Goal: Task Accomplishment & Management: Complete application form

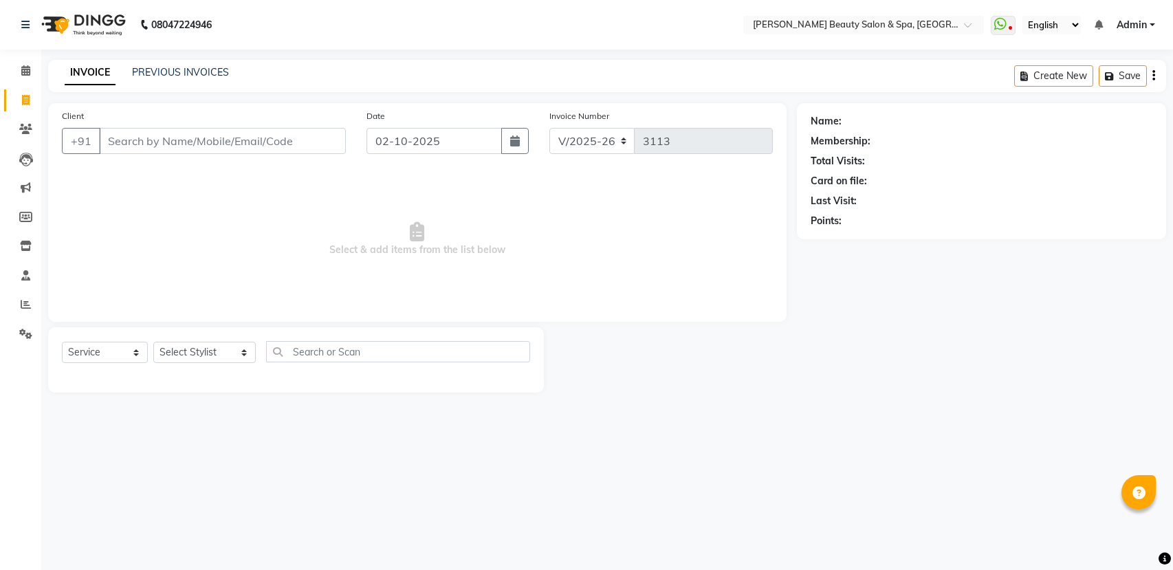
select select "7524"
select select "service"
click at [196, 355] on select "Select Stylist Admin [PERSON_NAME] [PERSON_NAME] [PERSON_NAME] [PERSON_NAME] [P…" at bounding box center [204, 352] width 102 height 21
select select "89094"
click at [153, 342] on select "Select Stylist Admin [PERSON_NAME] [PERSON_NAME] [PERSON_NAME] [PERSON_NAME] [P…" at bounding box center [204, 352] width 102 height 21
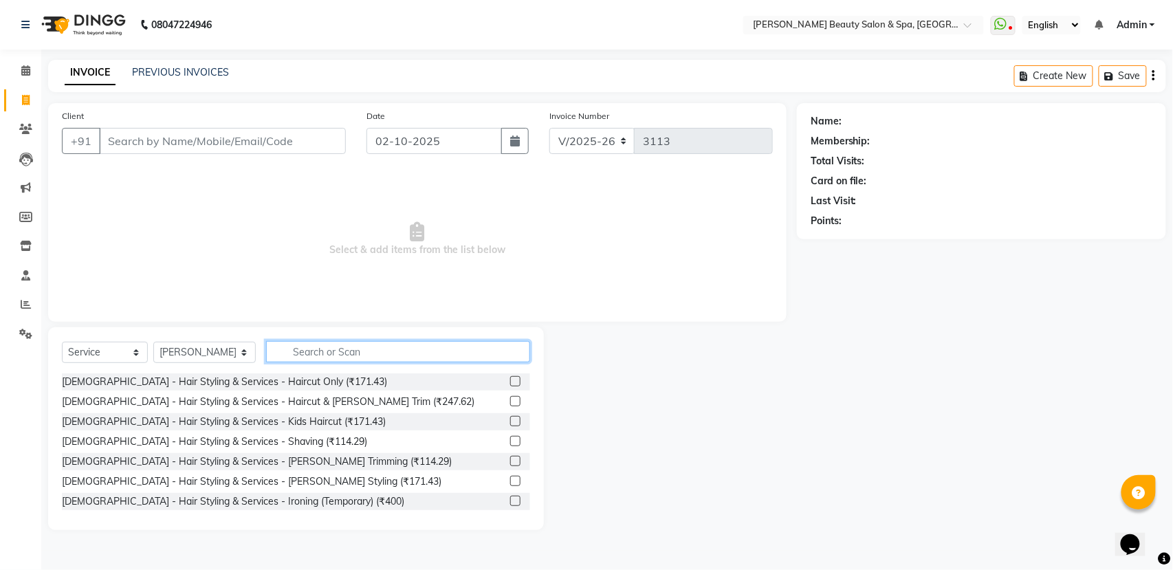
click at [362, 353] on input "text" at bounding box center [398, 351] width 264 height 21
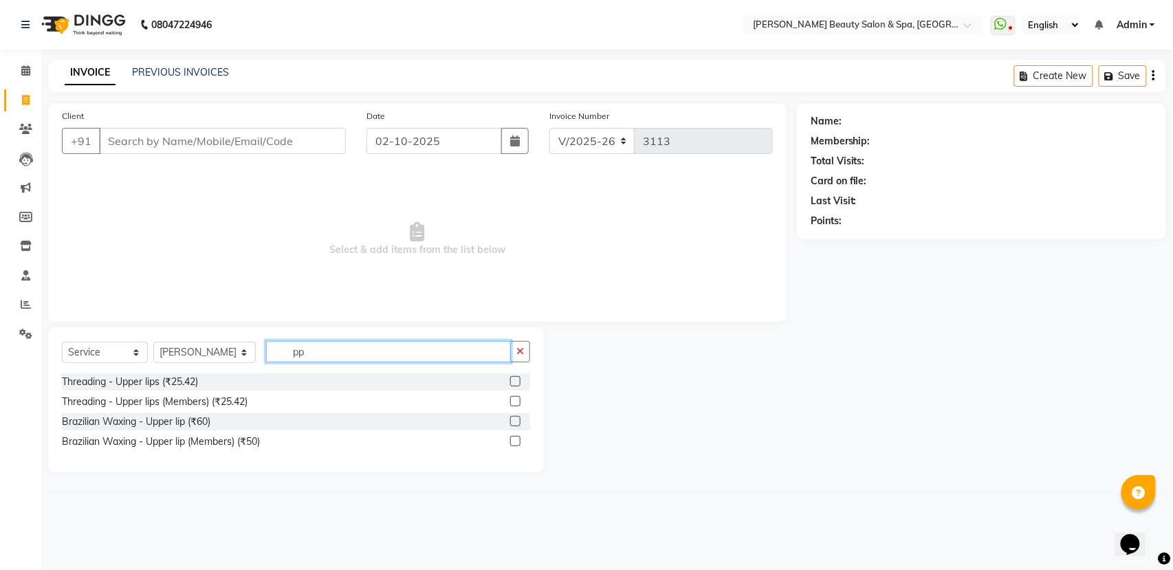
type input "pp"
click at [510, 383] on label at bounding box center [515, 381] width 10 height 10
click at [510, 383] on input "checkbox" at bounding box center [514, 381] width 9 height 9
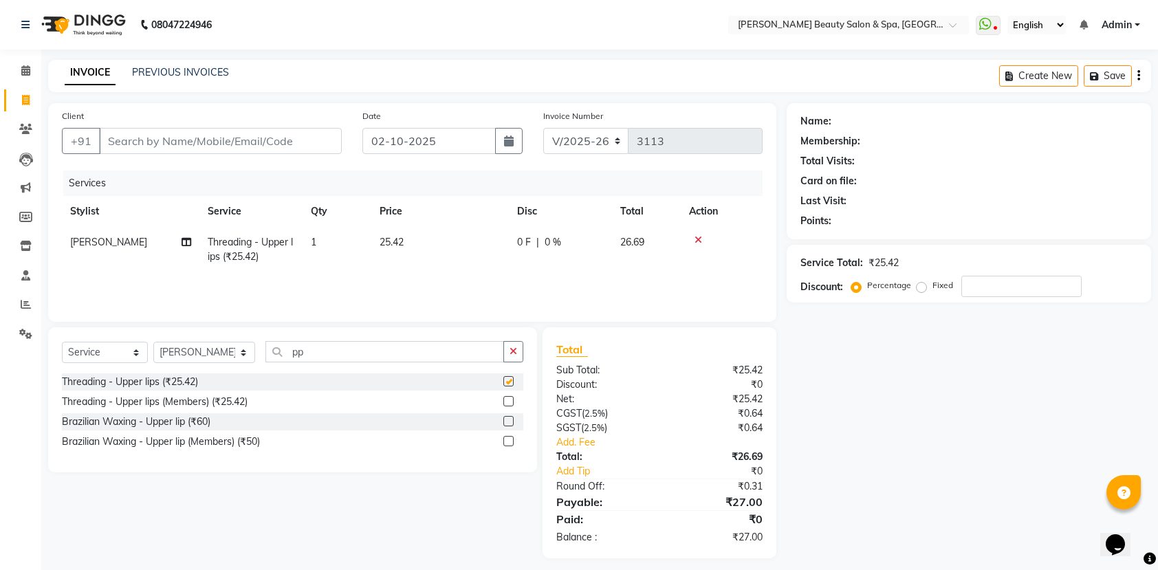
checkbox input "false"
click at [451, 355] on input "pp" at bounding box center [384, 351] width 239 height 21
type input "p"
type input "chin"
click at [500, 377] on div "Threading - Chin (Less hair) (₹25.42)" at bounding box center [292, 381] width 461 height 17
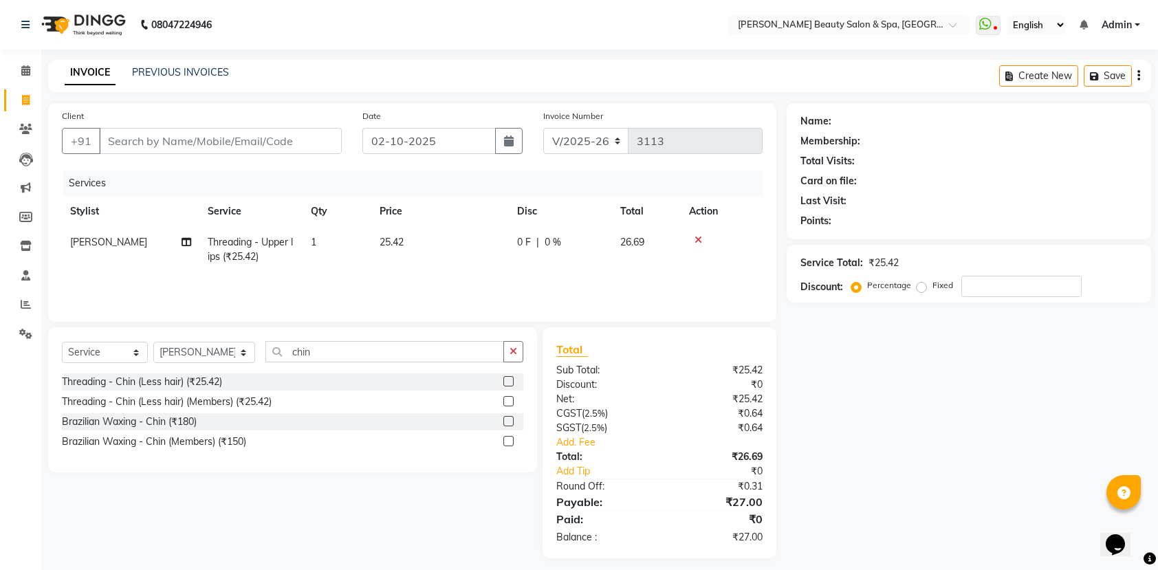
click at [511, 381] on label at bounding box center [508, 381] width 10 height 10
click at [511, 381] on input "checkbox" at bounding box center [507, 381] width 9 height 9
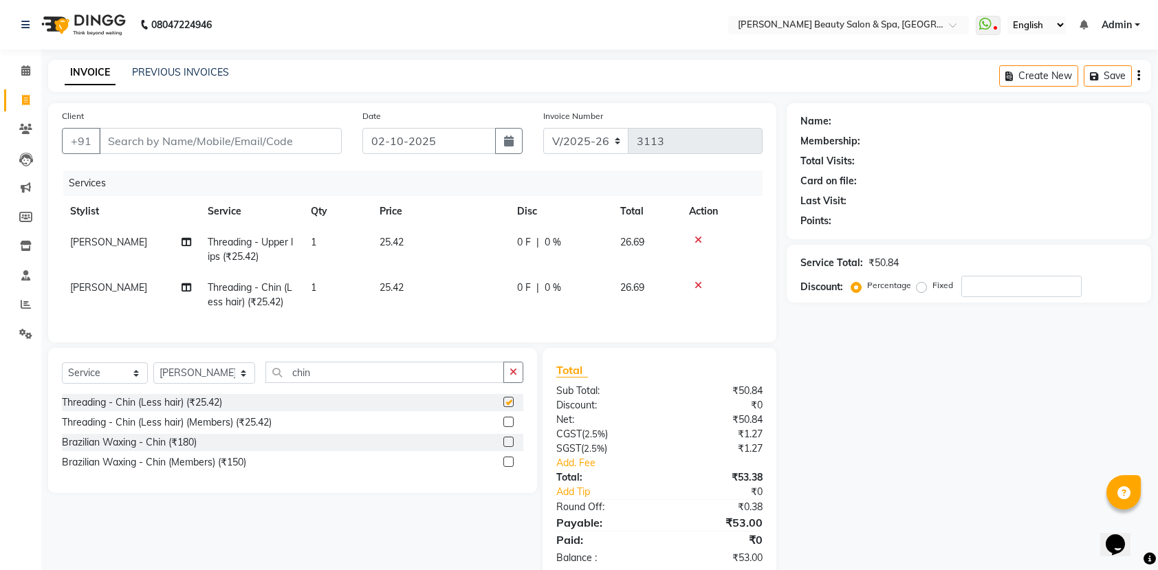
checkbox input "false"
click at [265, 139] on input "Client" at bounding box center [220, 141] width 243 height 26
type input "7"
type input "0"
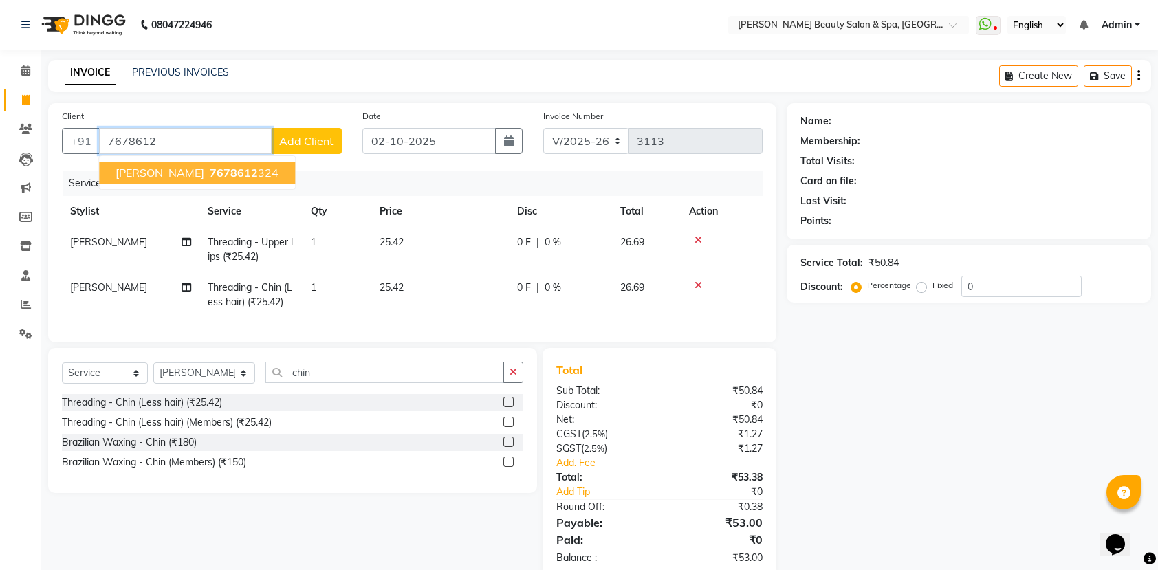
click at [144, 158] on ngb-typeahead-window "[PERSON_NAME] 7678612 324" at bounding box center [196, 172] width 197 height 34
click at [146, 174] on span "[PERSON_NAME]" at bounding box center [159, 173] width 89 height 14
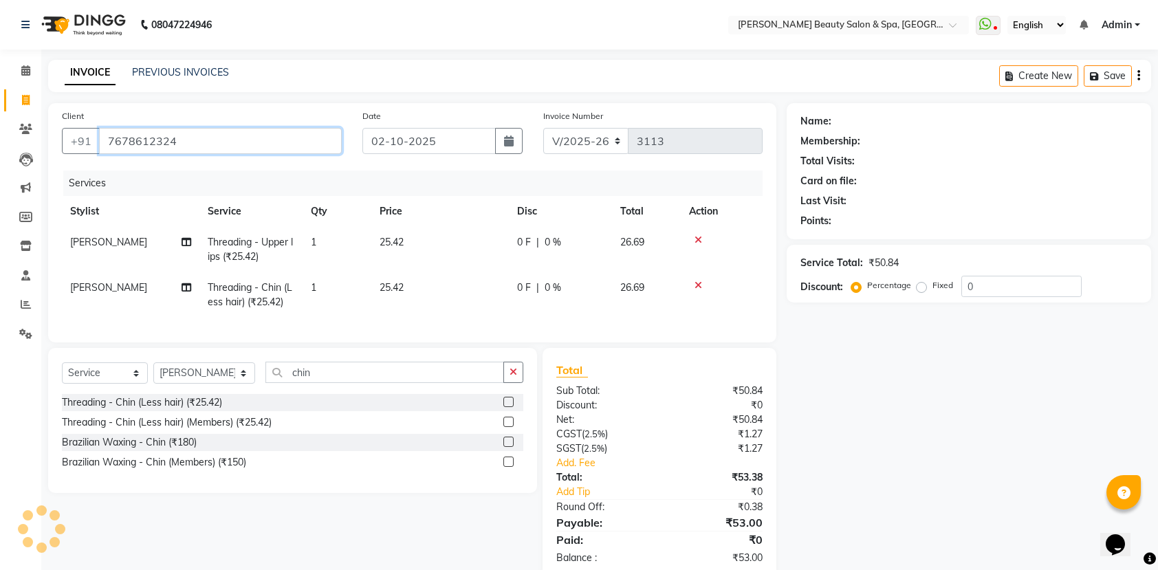
type input "7678612324"
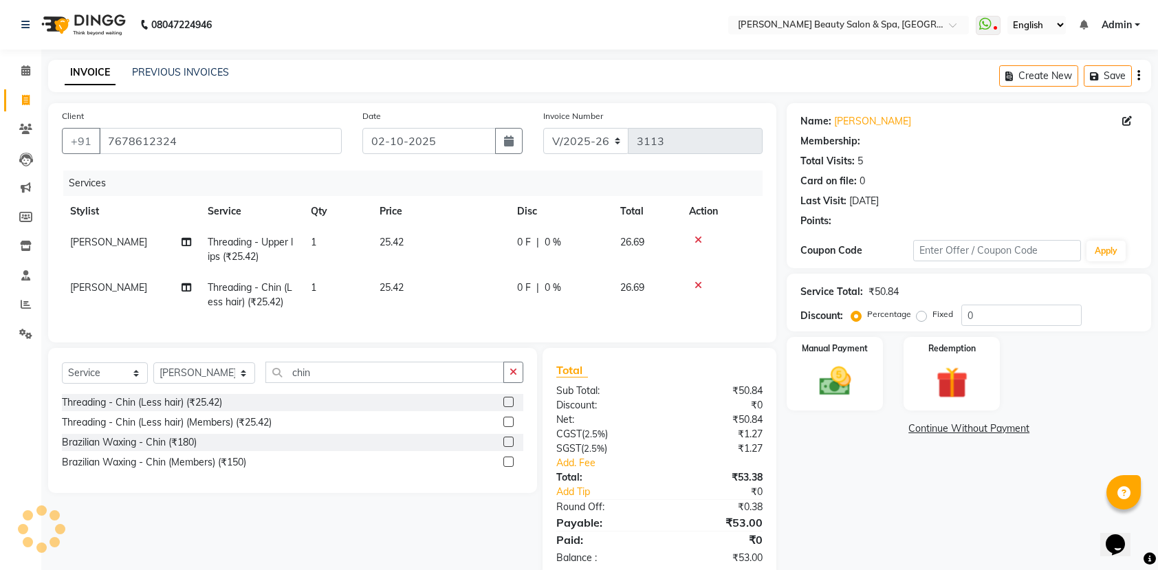
select select "1: Object"
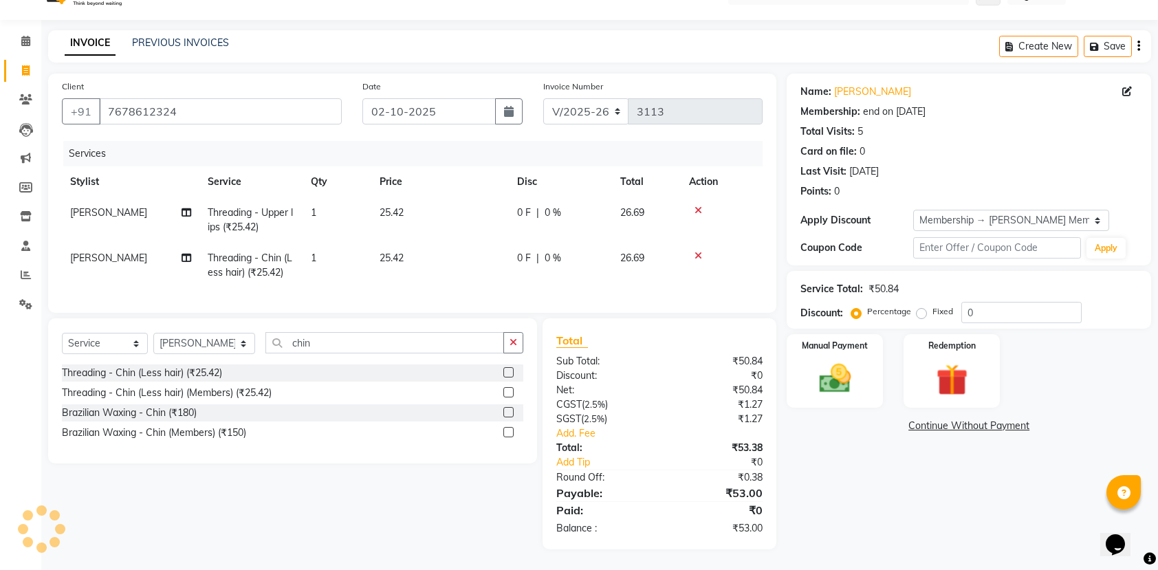
scroll to position [45, 0]
click at [834, 359] on img at bounding box center [835, 378] width 54 height 38
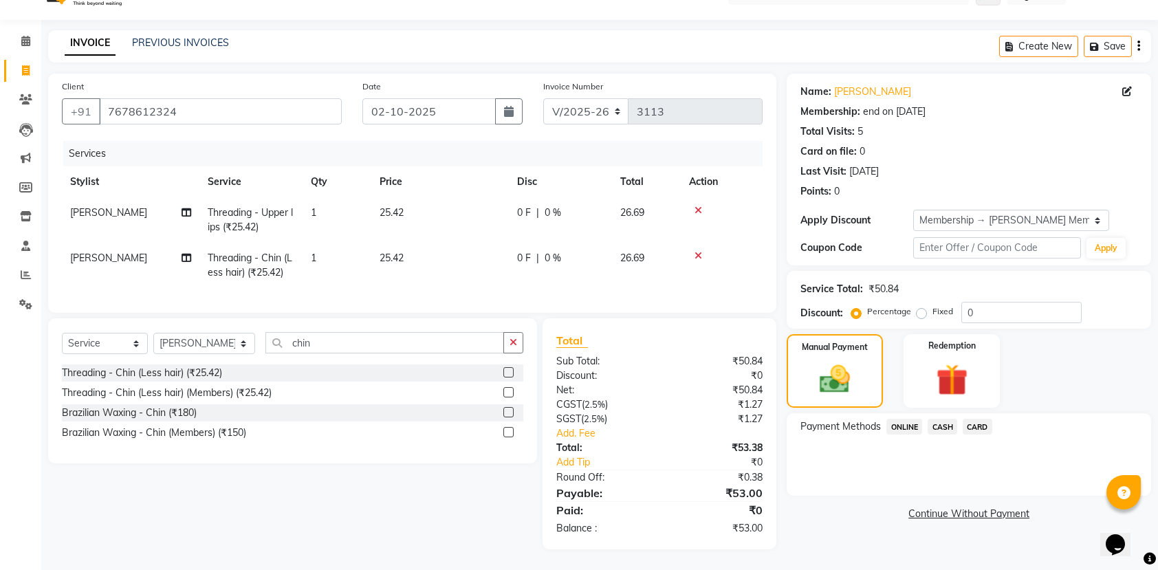
click at [898, 419] on span "ONLINE" at bounding box center [904, 427] width 36 height 16
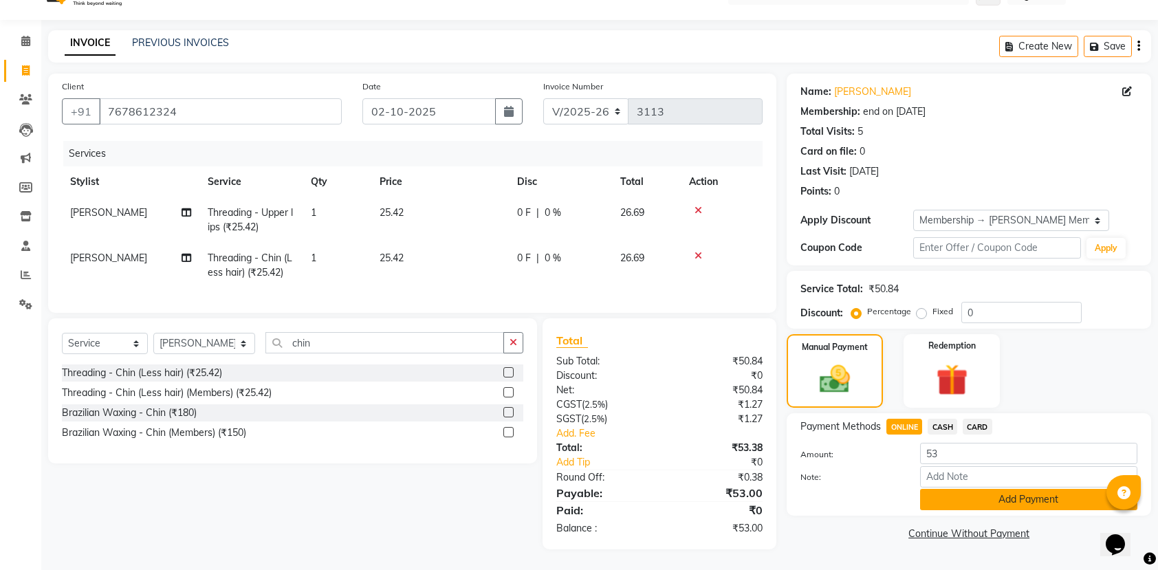
click at [999, 493] on button "Add Payment" at bounding box center [1028, 499] width 217 height 21
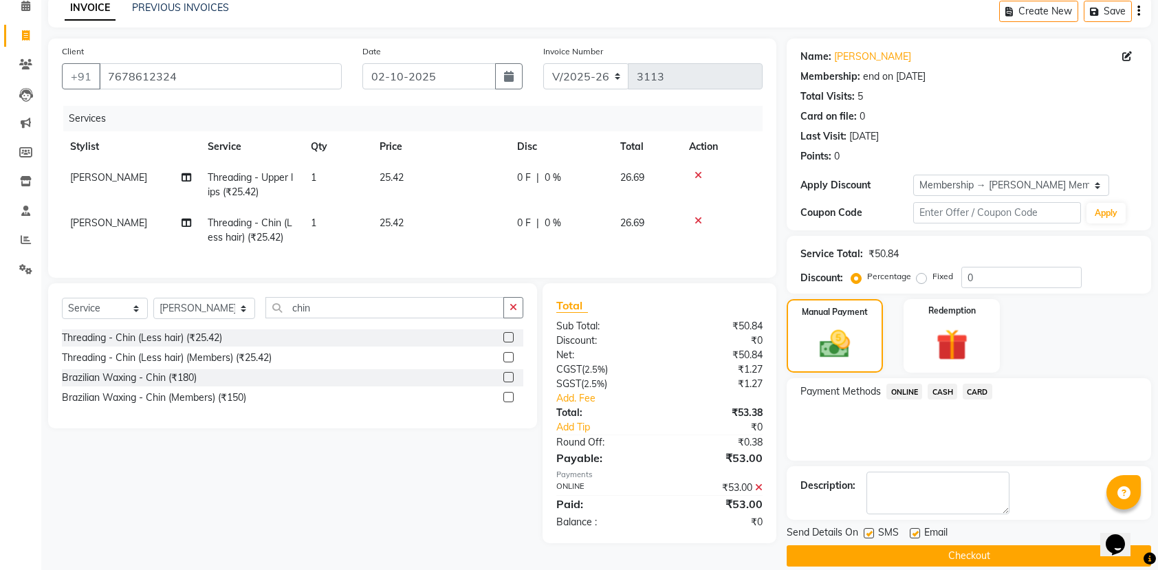
scroll to position [83, 0]
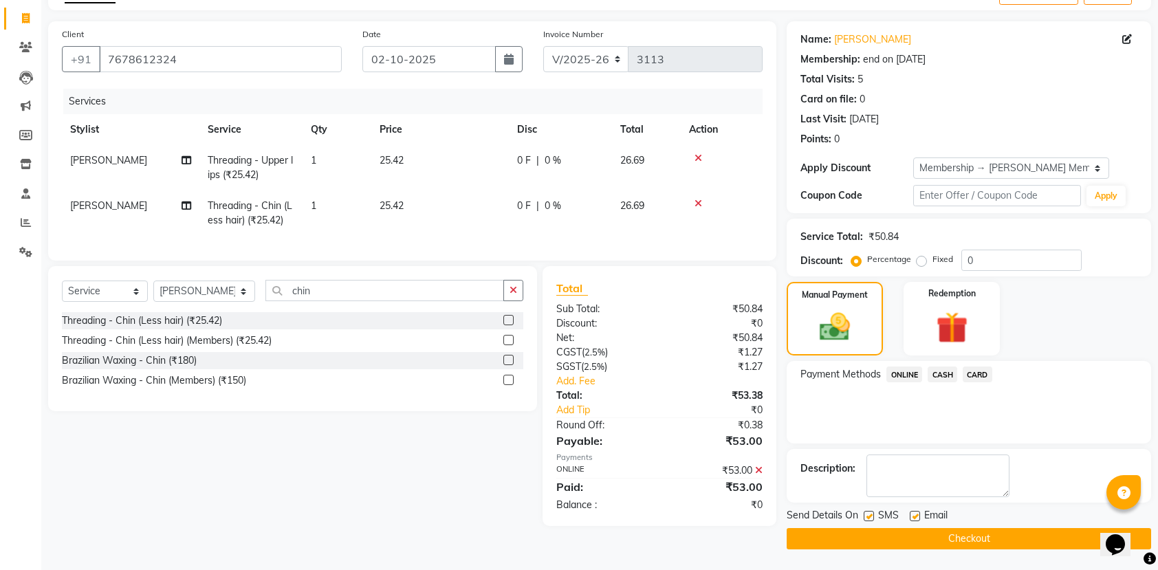
click at [931, 375] on span "CASH" at bounding box center [942, 374] width 30 height 16
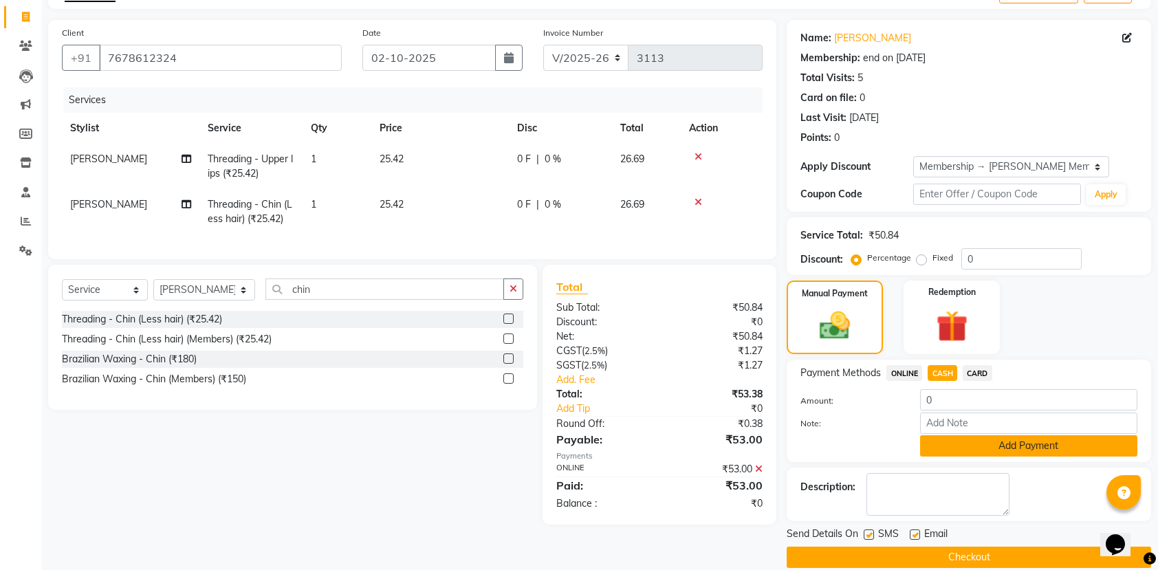
click at [1048, 445] on button "Add Payment" at bounding box center [1028, 445] width 217 height 21
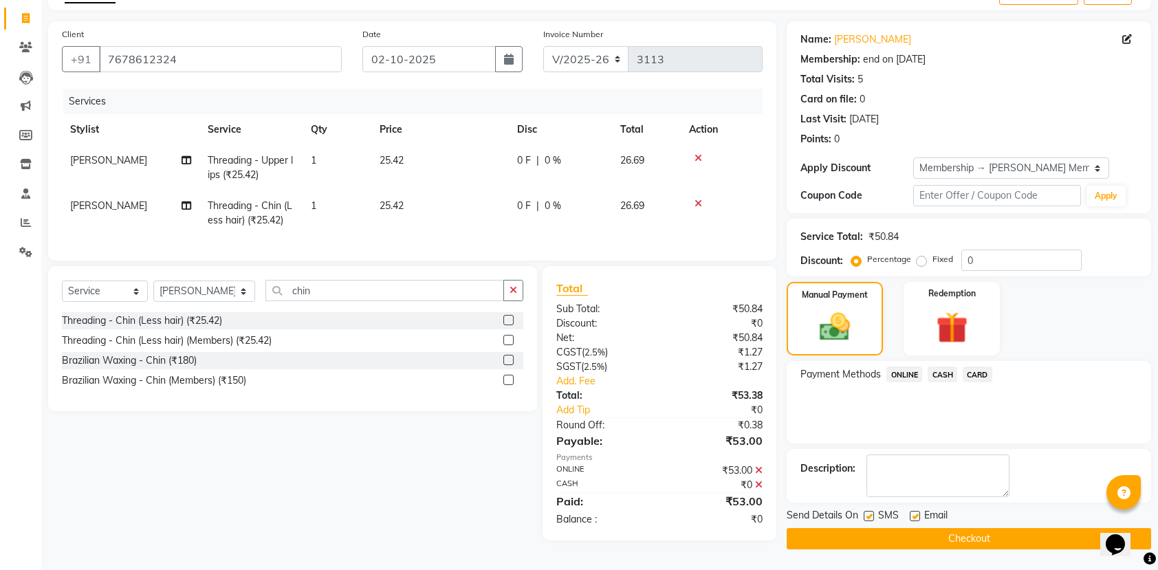
scroll to position [89, 0]
click at [944, 528] on button "Checkout" at bounding box center [968, 538] width 364 height 21
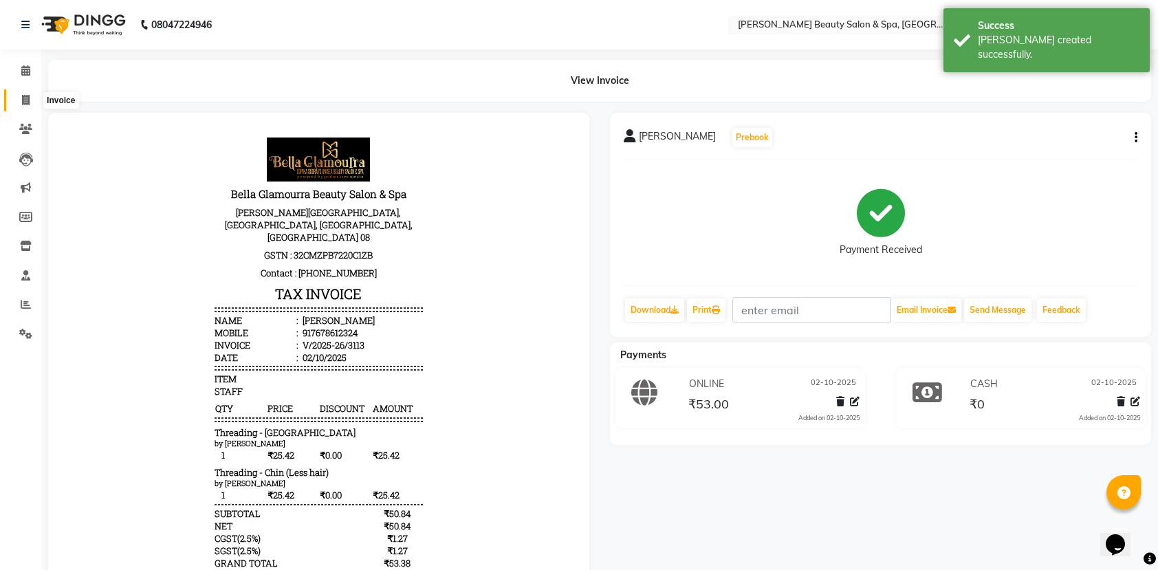
click at [25, 95] on icon at bounding box center [26, 100] width 8 height 10
select select "service"
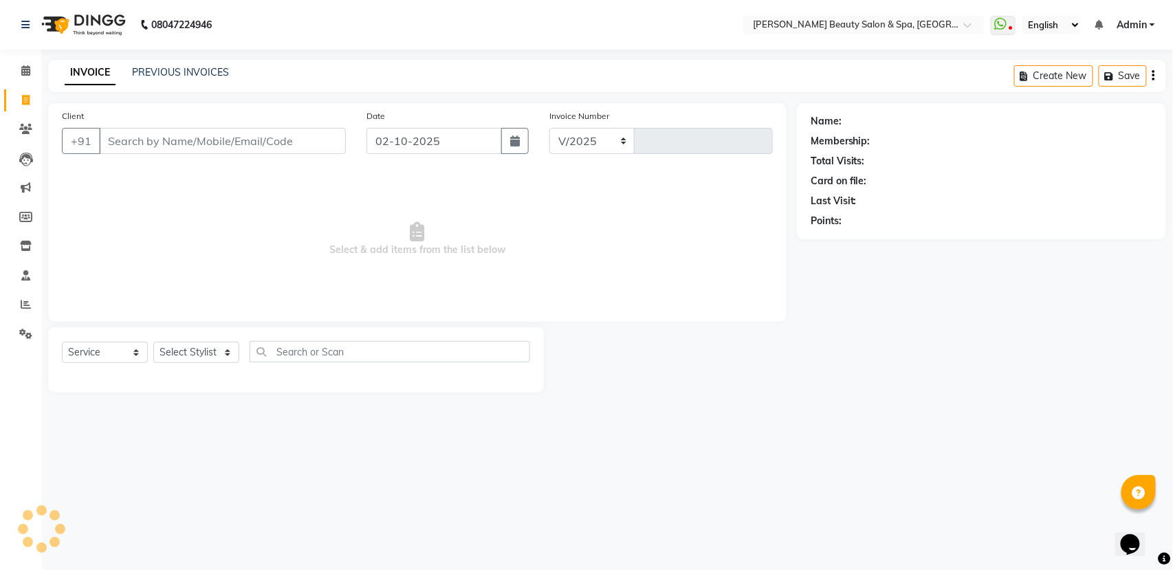
select select "7524"
type input "3114"
click at [151, 141] on input "Client" at bounding box center [222, 141] width 247 height 26
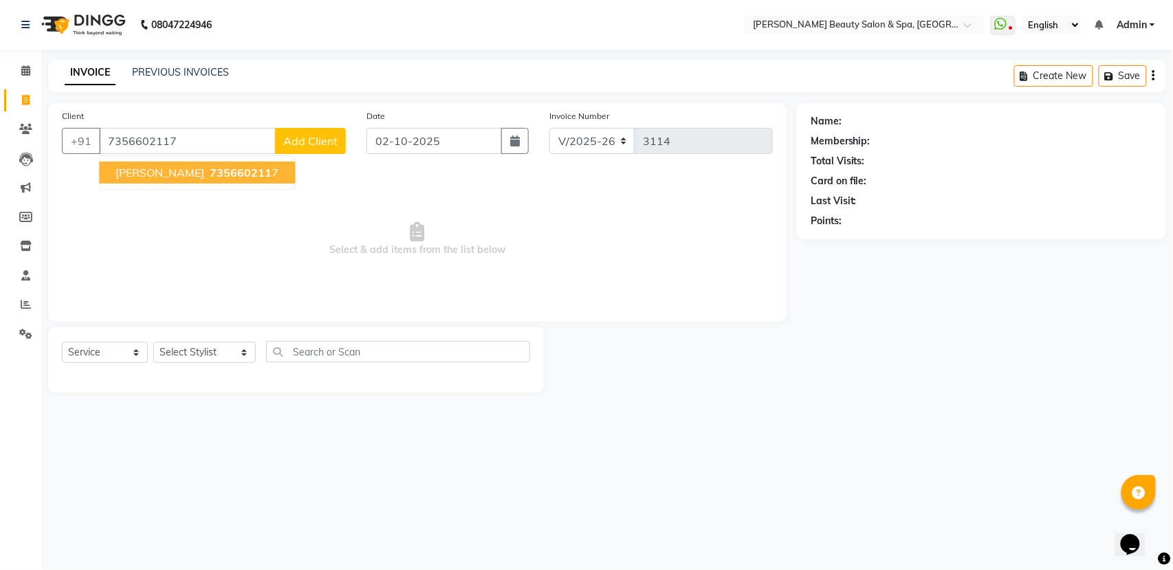
type input "7356602117"
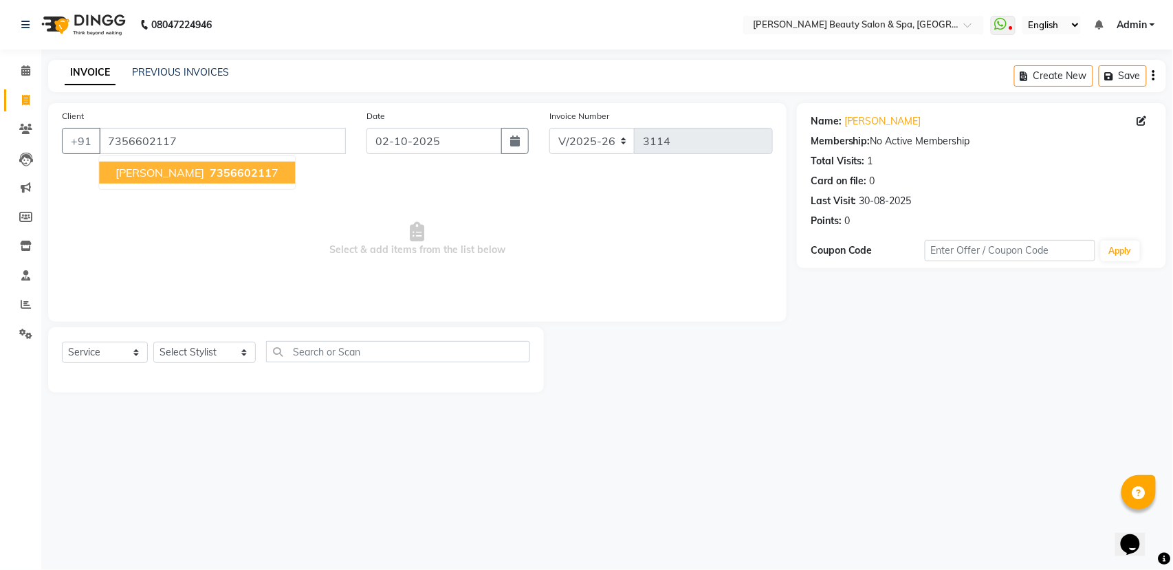
click at [210, 174] on span "735660211" at bounding box center [241, 173] width 62 height 14
click at [201, 356] on select "Select Stylist Admin [PERSON_NAME] [PERSON_NAME] [PERSON_NAME] [PERSON_NAME] [P…" at bounding box center [204, 352] width 102 height 21
select select "83644"
click at [153, 342] on select "Select Stylist Admin [PERSON_NAME] [PERSON_NAME] [PERSON_NAME] [PERSON_NAME] [P…" at bounding box center [204, 352] width 102 height 21
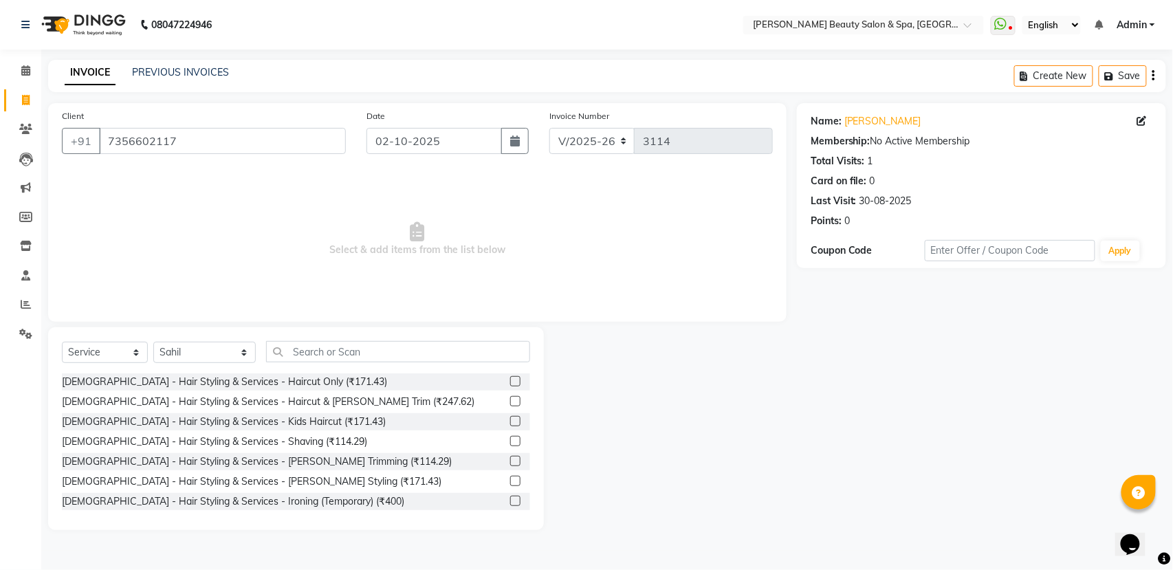
click at [510, 379] on label at bounding box center [515, 381] width 10 height 10
click at [510, 379] on input "checkbox" at bounding box center [514, 381] width 9 height 9
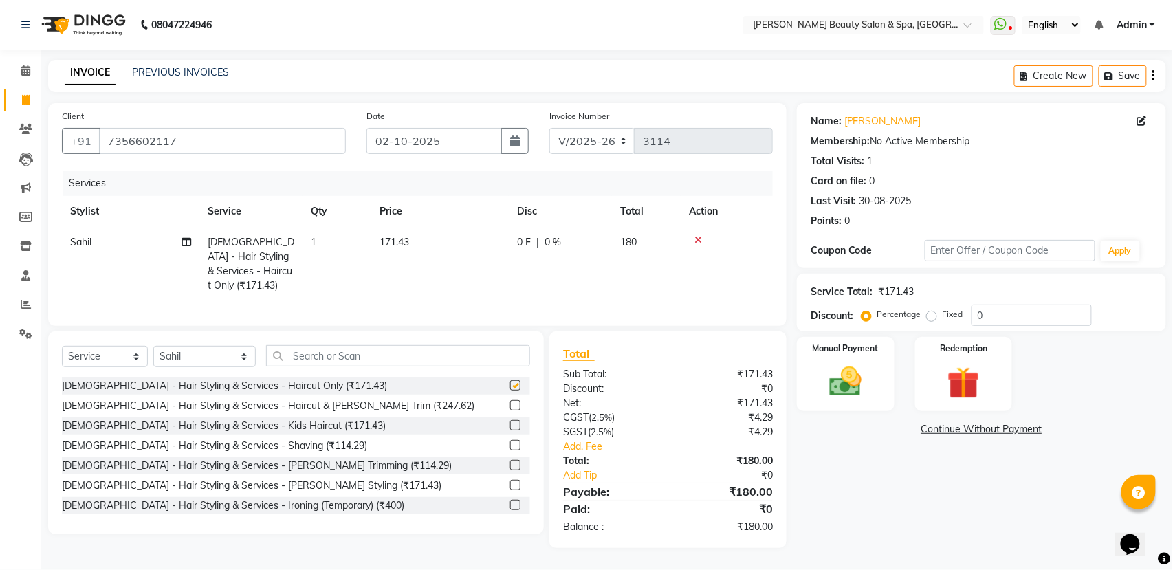
checkbox input "false"
click at [840, 397] on img at bounding box center [845, 381] width 54 height 38
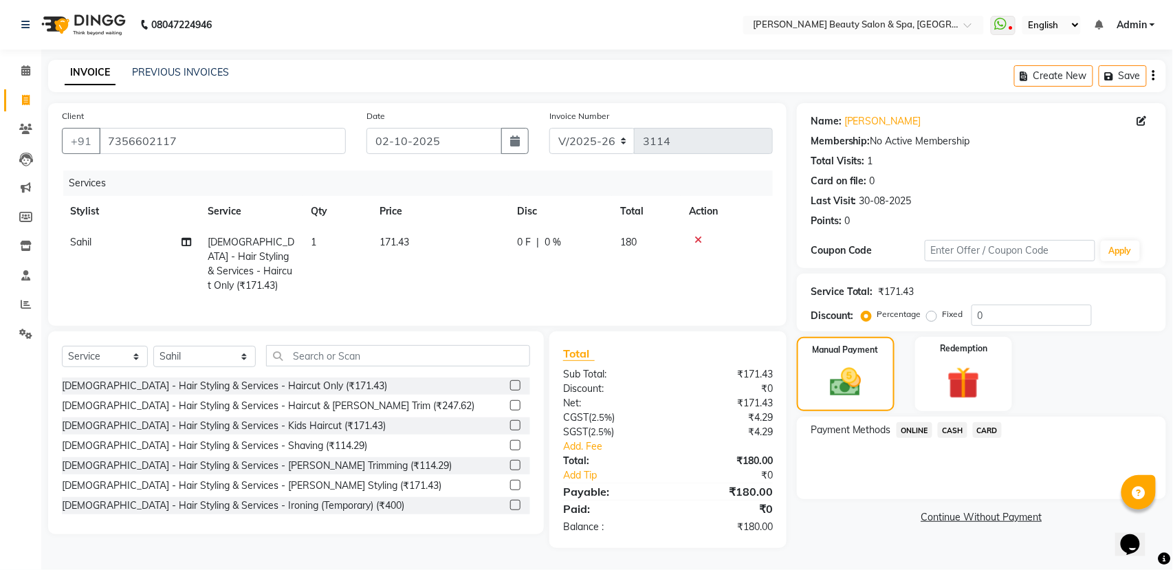
click at [922, 430] on span "ONLINE" at bounding box center [914, 430] width 36 height 16
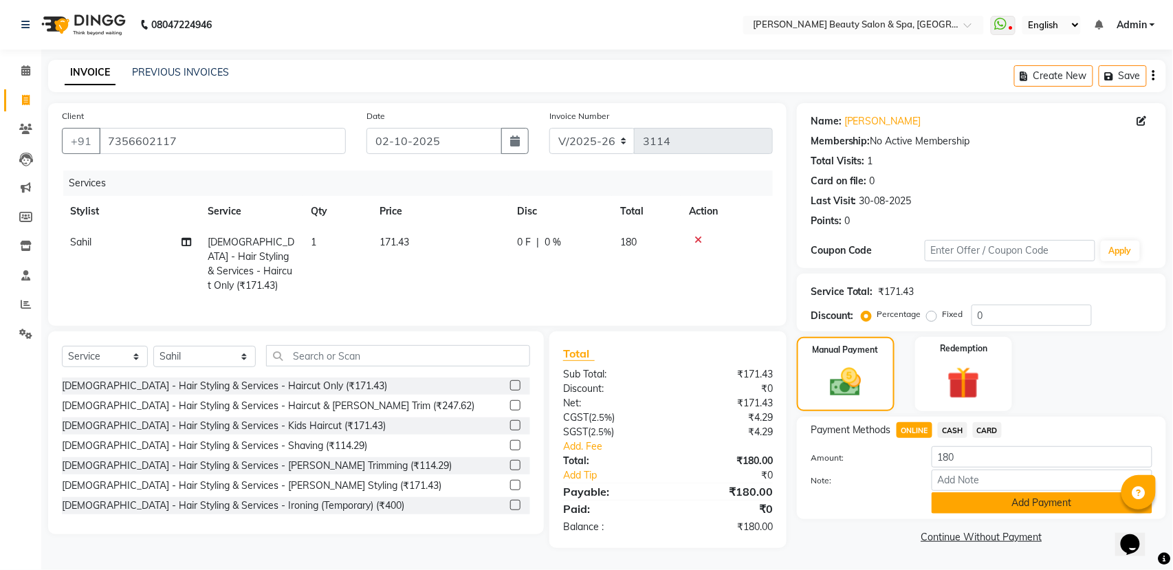
click at [983, 503] on button "Add Payment" at bounding box center [1041, 502] width 221 height 21
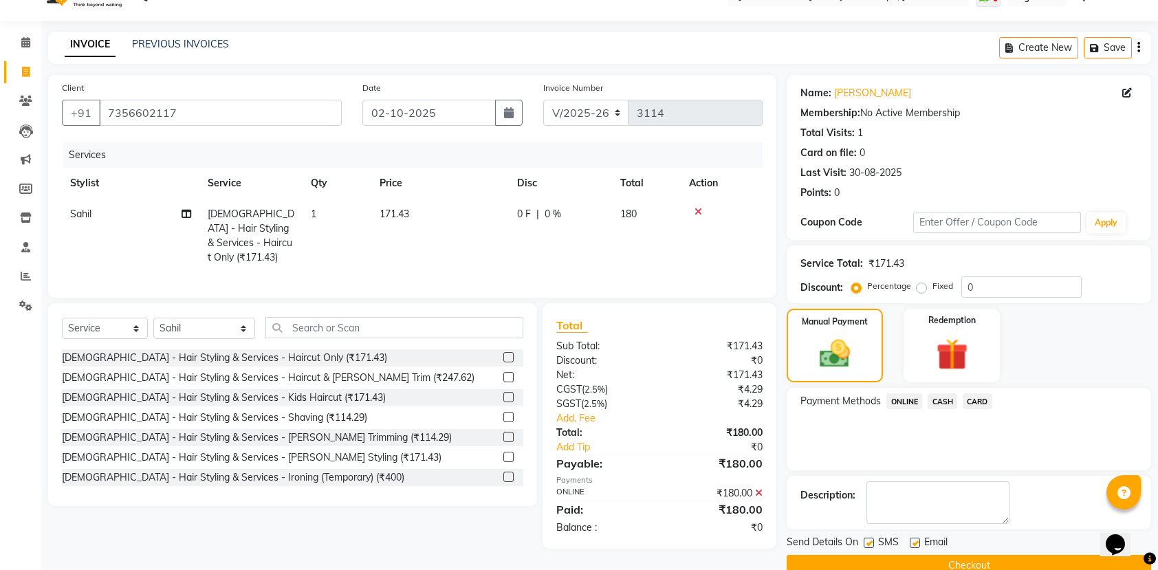
scroll to position [56, 0]
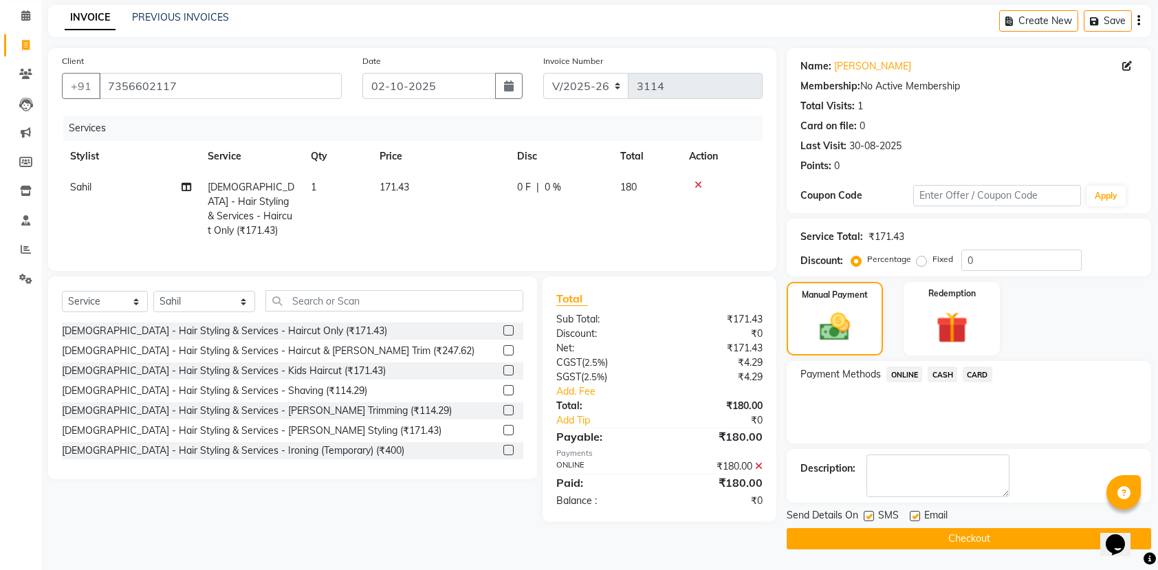
click at [1004, 529] on div "Send Details On SMS Email Checkout" at bounding box center [968, 528] width 364 height 41
drag, startPoint x: 1001, startPoint y: 529, endPoint x: 1004, endPoint y: 540, distance: 11.3
click at [1004, 539] on button "Checkout" at bounding box center [968, 538] width 364 height 21
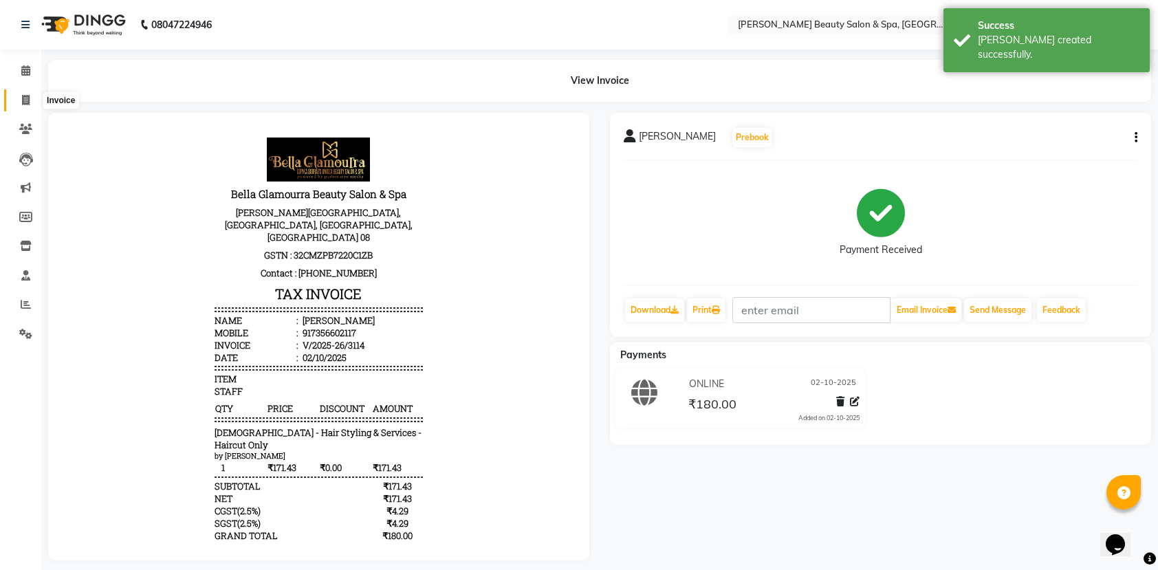
click at [25, 99] on icon at bounding box center [26, 100] width 8 height 10
select select "service"
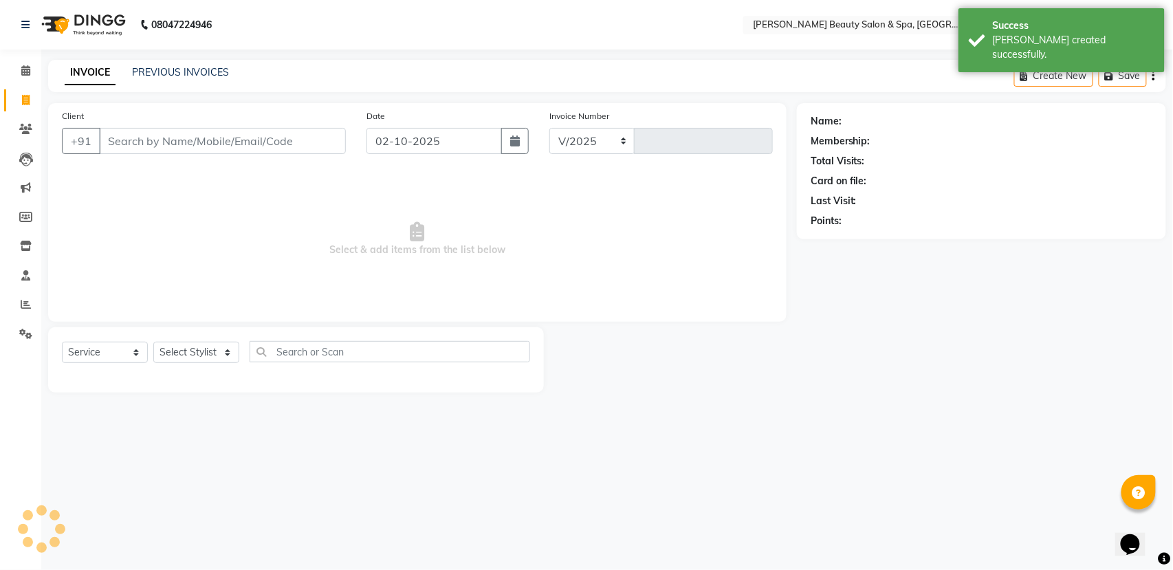
select select "7524"
type input "3115"
click at [160, 133] on input "Client" at bounding box center [222, 141] width 247 height 26
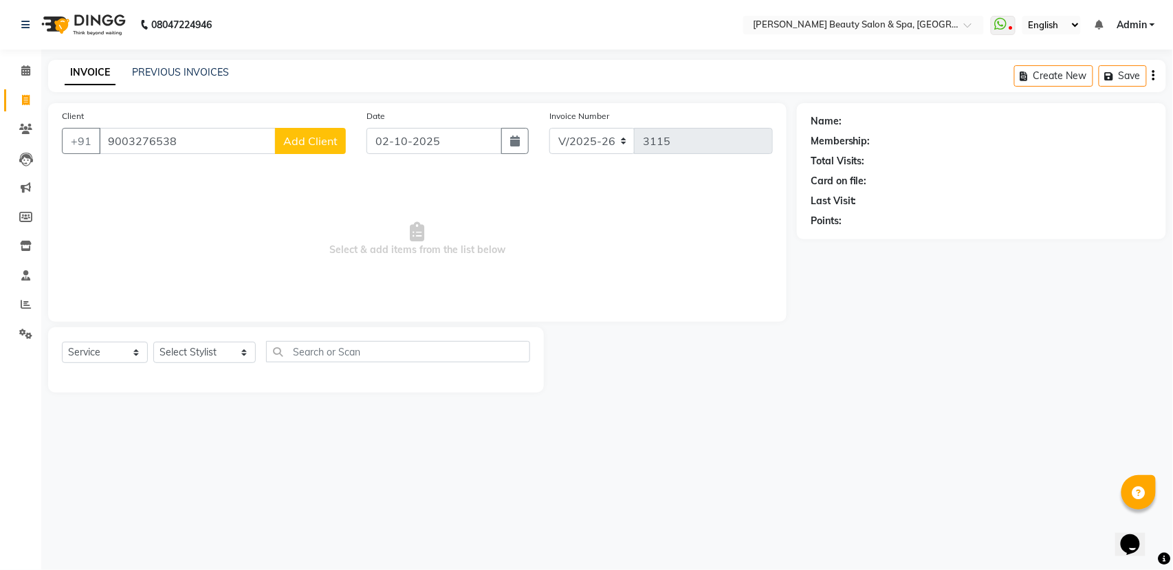
type input "9003276538"
click at [300, 132] on button "Add Client" at bounding box center [310, 141] width 71 height 26
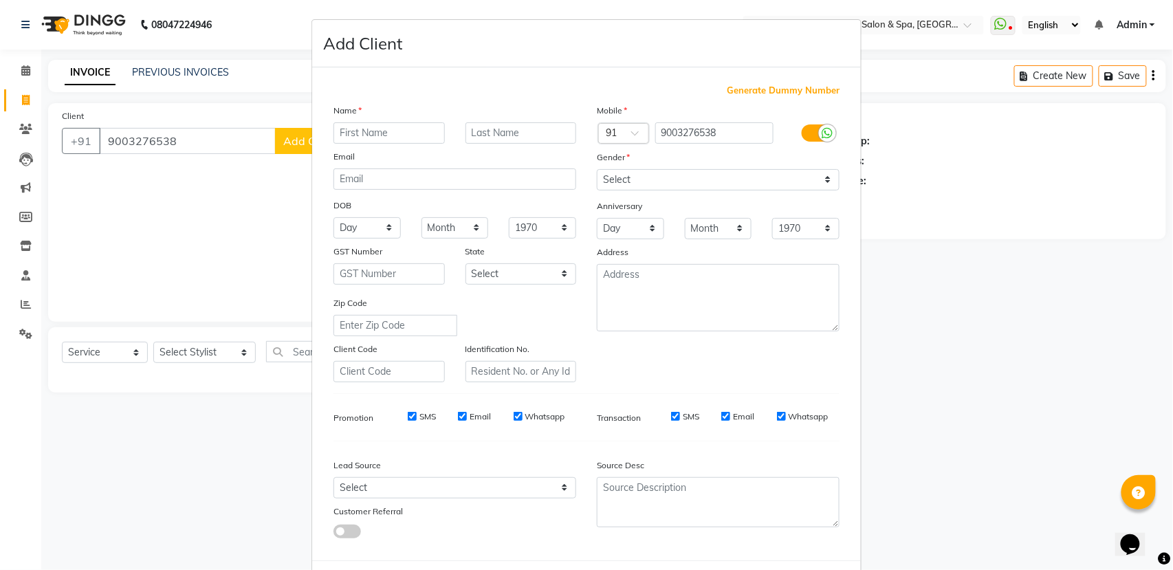
click at [388, 138] on input "text" at bounding box center [388, 132] width 111 height 21
type input "anu"
click at [713, 179] on select "Select [DEMOGRAPHIC_DATA] [DEMOGRAPHIC_DATA] Other Prefer Not To Say" at bounding box center [718, 179] width 243 height 21
select select "[DEMOGRAPHIC_DATA]"
click at [597, 169] on select "Select [DEMOGRAPHIC_DATA] [DEMOGRAPHIC_DATA] Other Prefer Not To Say" at bounding box center [718, 179] width 243 height 21
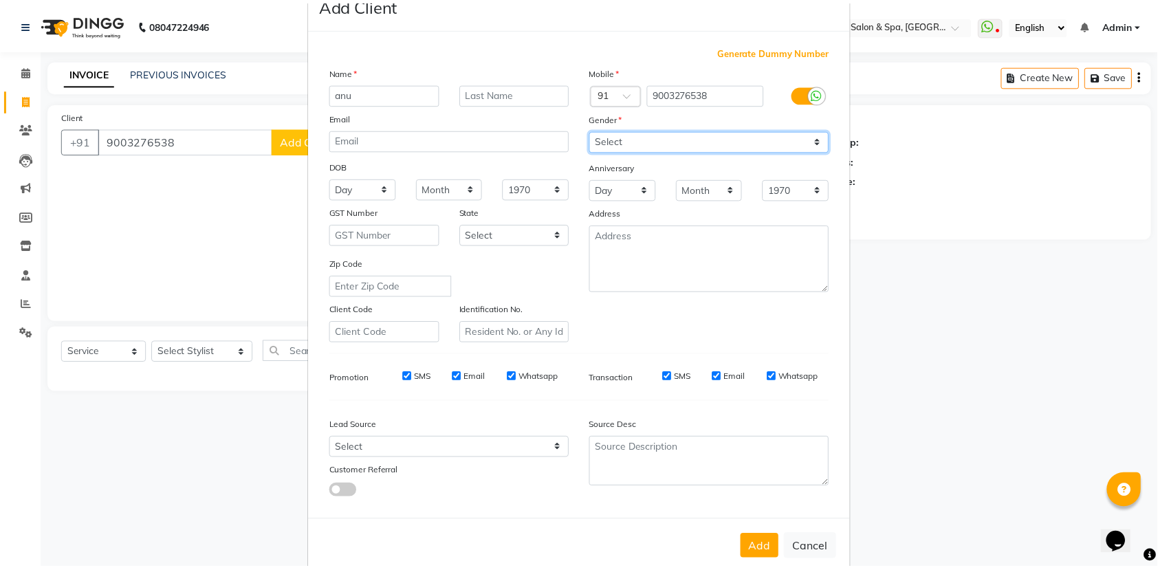
scroll to position [61, 0]
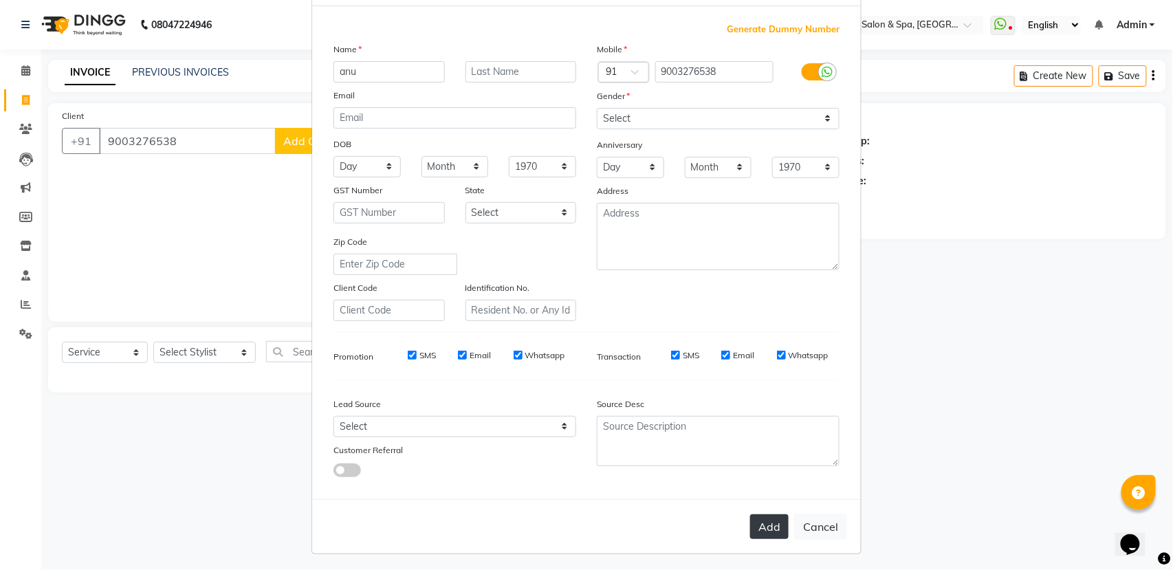
click at [757, 524] on button "Add" at bounding box center [769, 526] width 38 height 25
select select
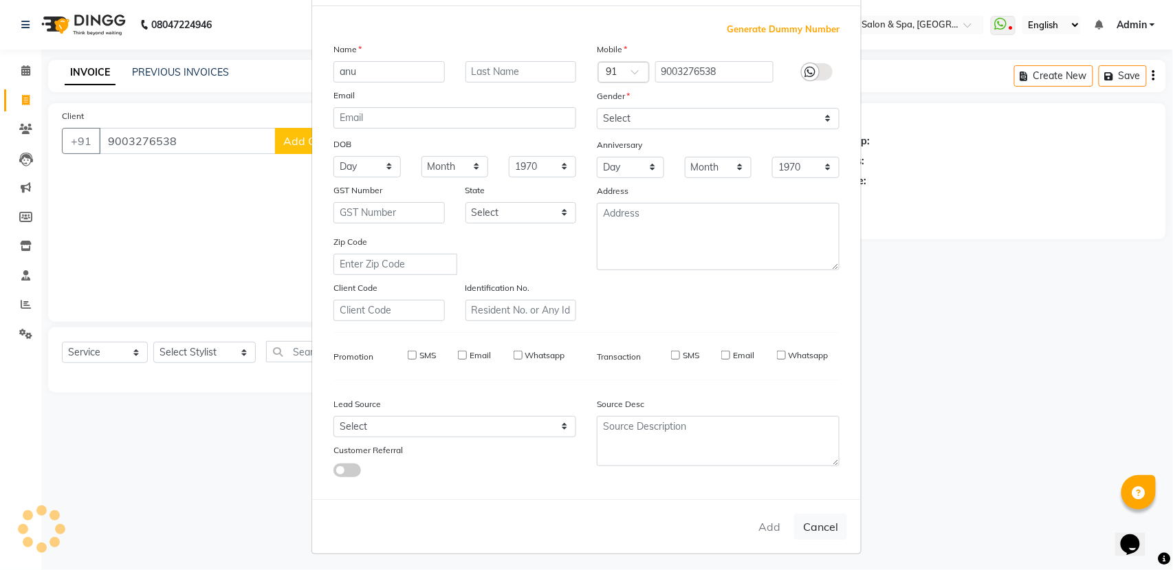
select select
checkbox input "false"
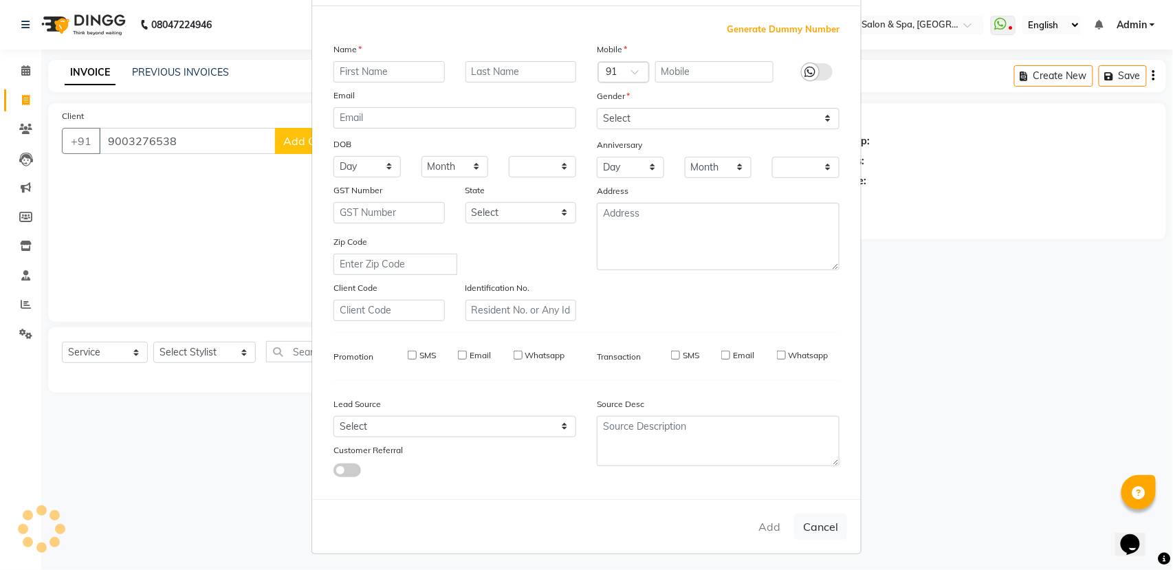
checkbox input "false"
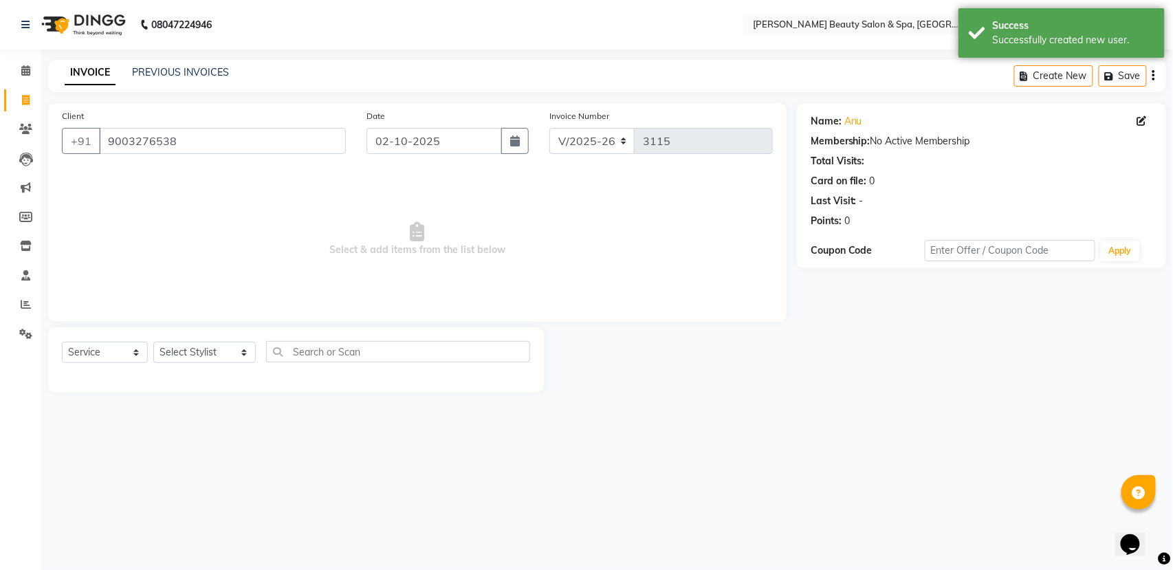
drag, startPoint x: 219, startPoint y: 339, endPoint x: 218, endPoint y: 373, distance: 33.7
click at [218, 353] on div "Select Service Product Membership Package Voucher Prepaid Gift Card Select Styl…" at bounding box center [296, 359] width 496 height 65
click at [225, 346] on select "Select Stylist Admin [PERSON_NAME] [PERSON_NAME] [PERSON_NAME] [PERSON_NAME] [P…" at bounding box center [204, 352] width 102 height 21
select select "83644"
click at [153, 342] on select "Select Stylist Admin [PERSON_NAME] [PERSON_NAME] [PERSON_NAME] [PERSON_NAME] [P…" at bounding box center [204, 352] width 102 height 21
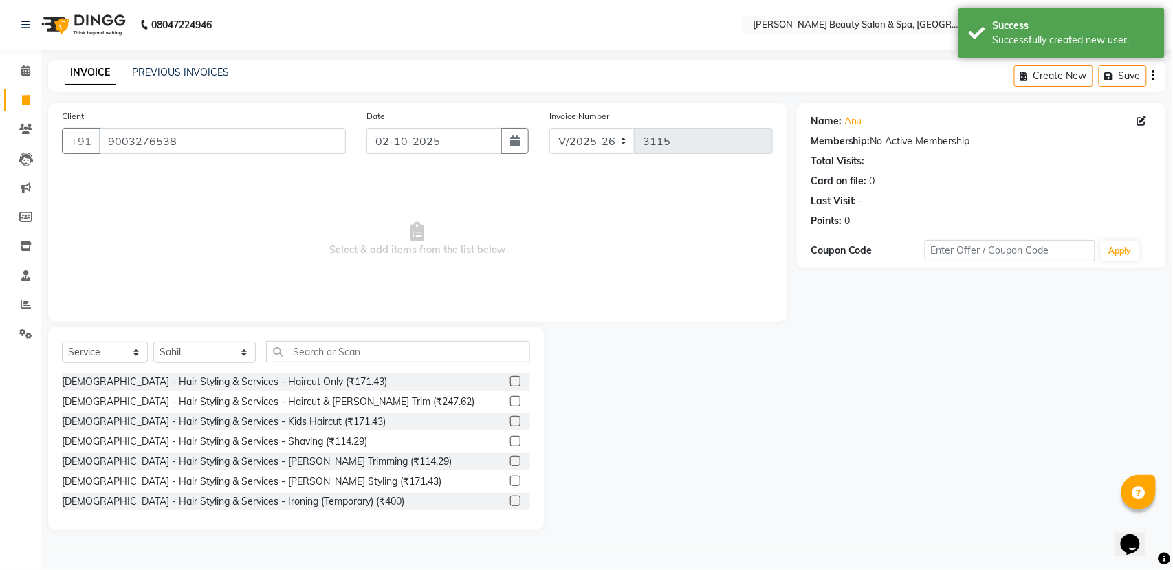
click at [392, 336] on div "Select Service Product Membership Package Voucher Prepaid Gift Card Select Styl…" at bounding box center [296, 428] width 496 height 203
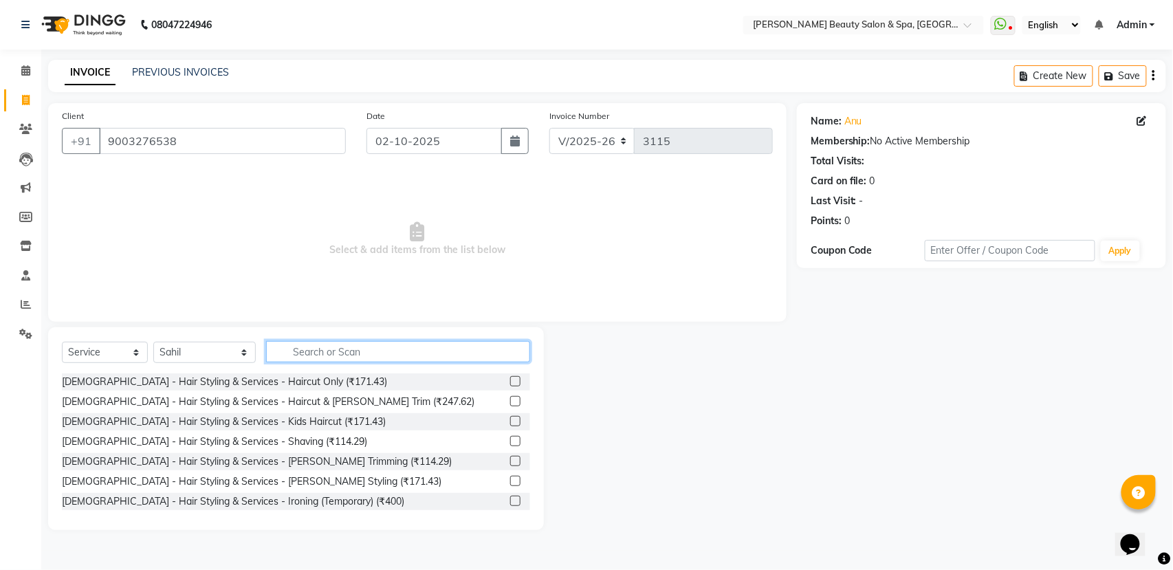
drag, startPoint x: 388, startPoint y: 341, endPoint x: 378, endPoint y: 366, distance: 27.2
click at [383, 355] on input "text" at bounding box center [398, 351] width 264 height 21
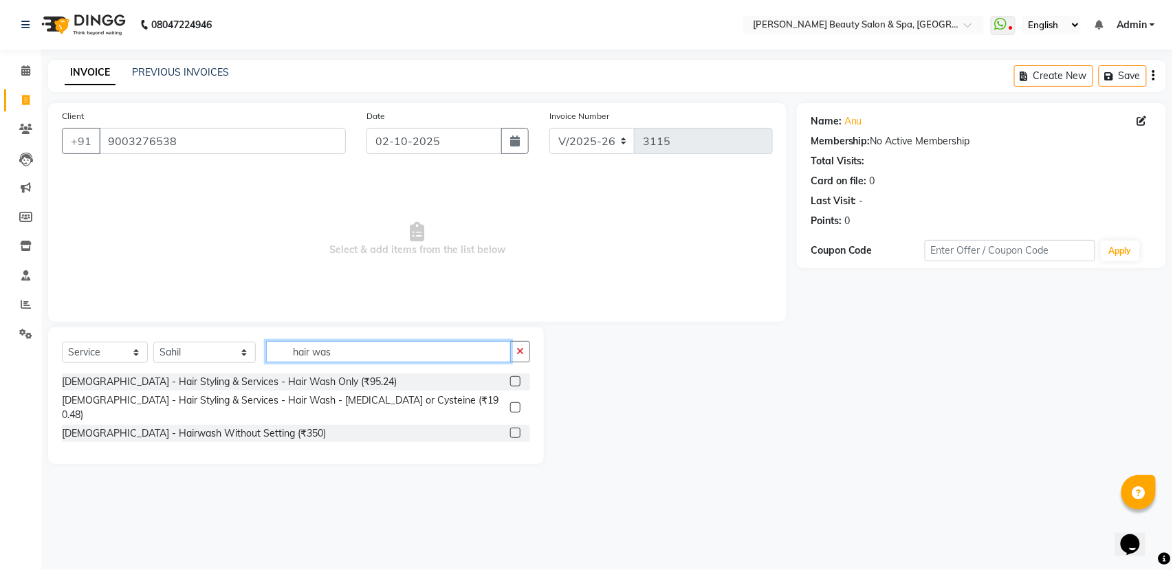
type input "hair was"
click at [518, 428] on label at bounding box center [515, 433] width 10 height 10
click at [518, 429] on input "checkbox" at bounding box center [514, 433] width 9 height 9
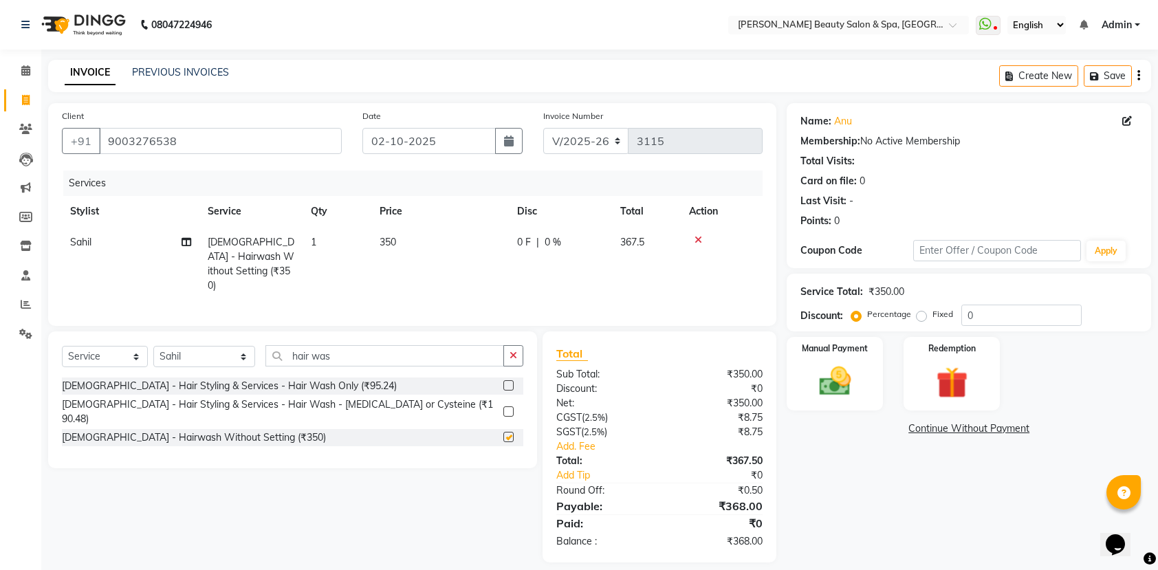
checkbox input "false"
click at [515, 359] on icon "button" at bounding box center [513, 356] width 8 height 10
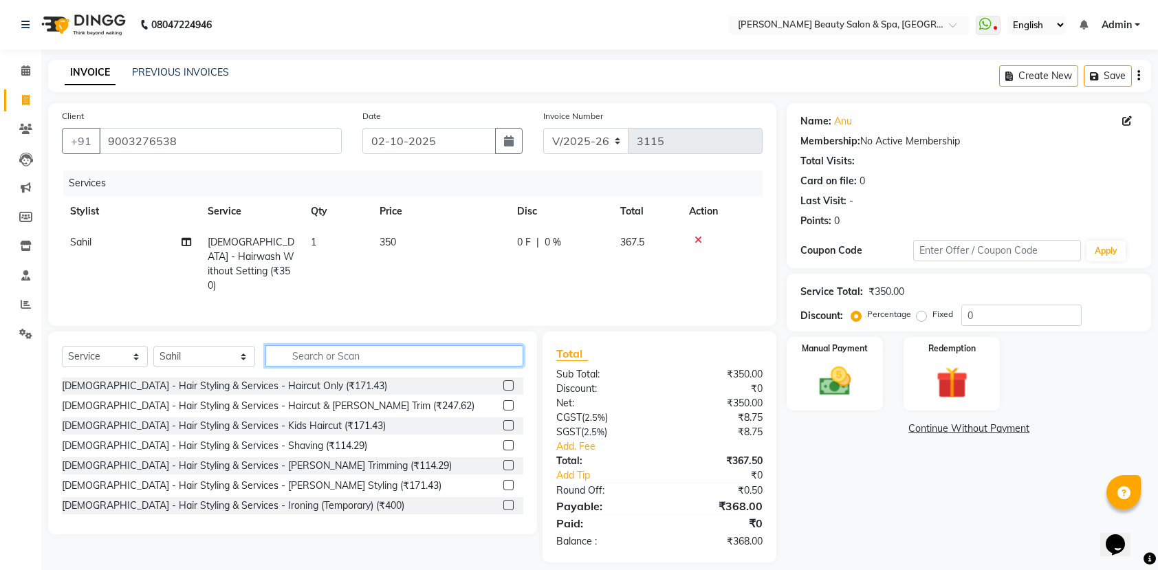
click at [400, 357] on input "text" at bounding box center [394, 355] width 258 height 21
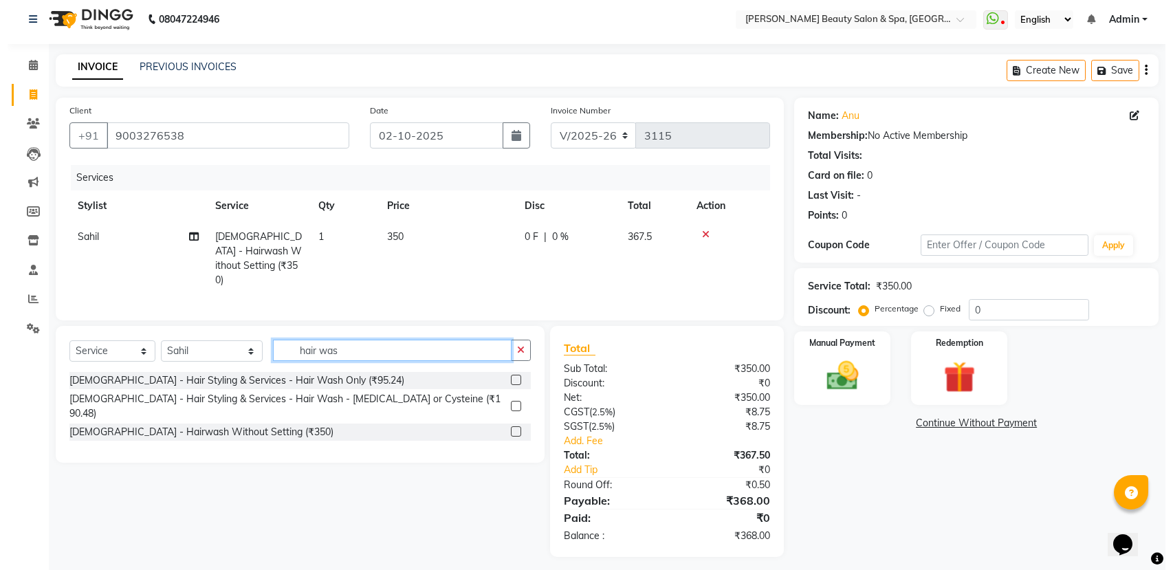
scroll to position [0, 0]
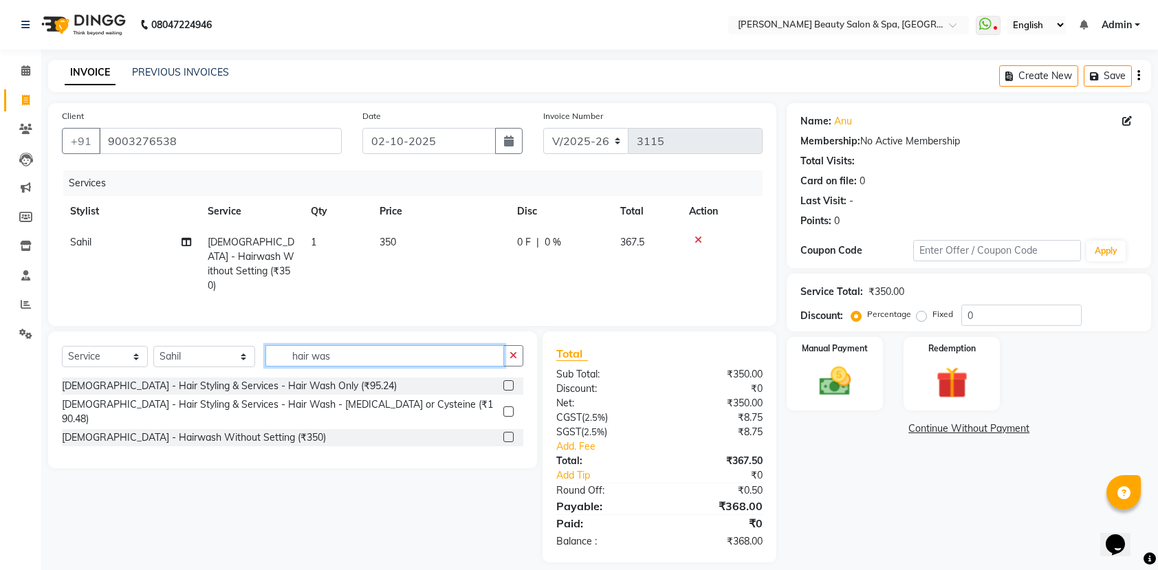
click at [328, 360] on input "hair was" at bounding box center [384, 355] width 239 height 21
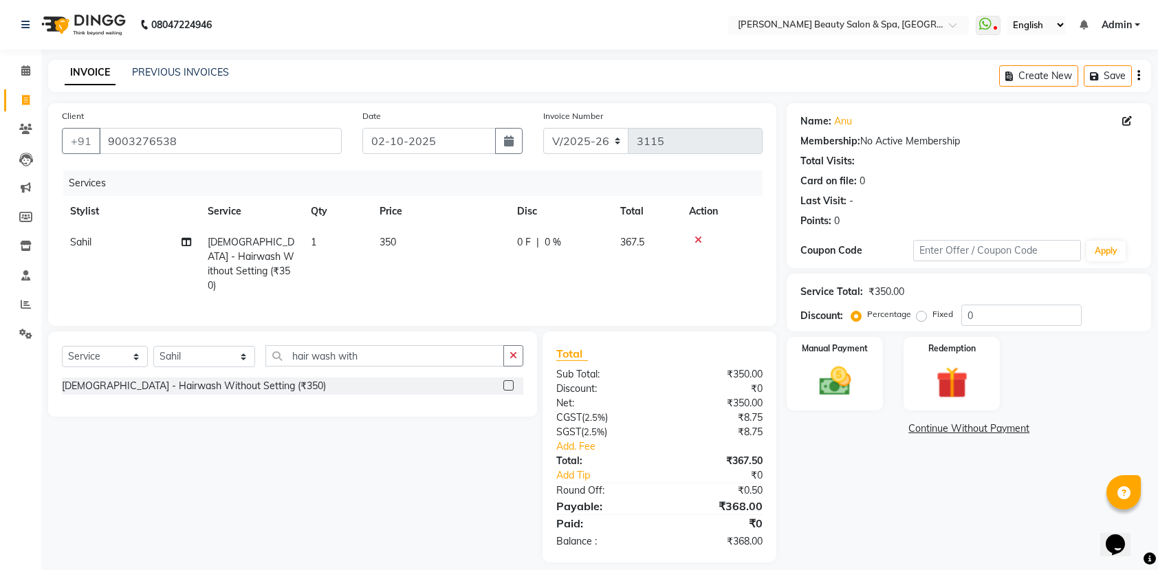
click at [540, 381] on div "Total Sub Total: ₹350.00 Discount: ₹0 Net: ₹350.00 CGST ( 2.5% ) ₹8.75 SGST ( 2…" at bounding box center [662, 446] width 250 height 231
click at [521, 385] on div at bounding box center [513, 385] width 20 height 17
click at [698, 241] on icon at bounding box center [698, 240] width 8 height 10
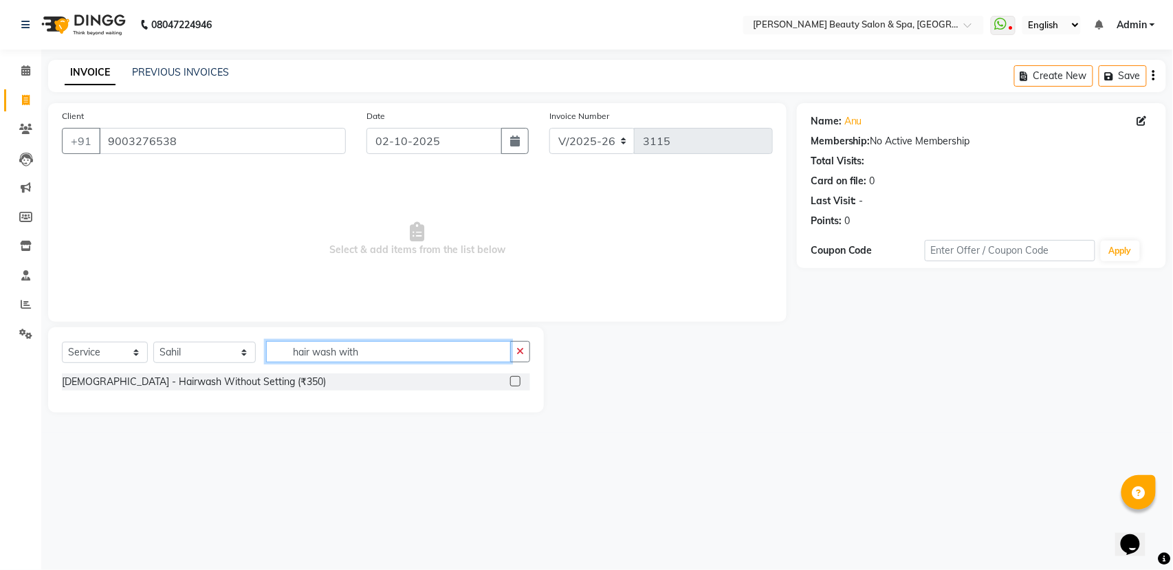
click at [404, 359] on input "hair wash with" at bounding box center [388, 351] width 245 height 21
type input "h"
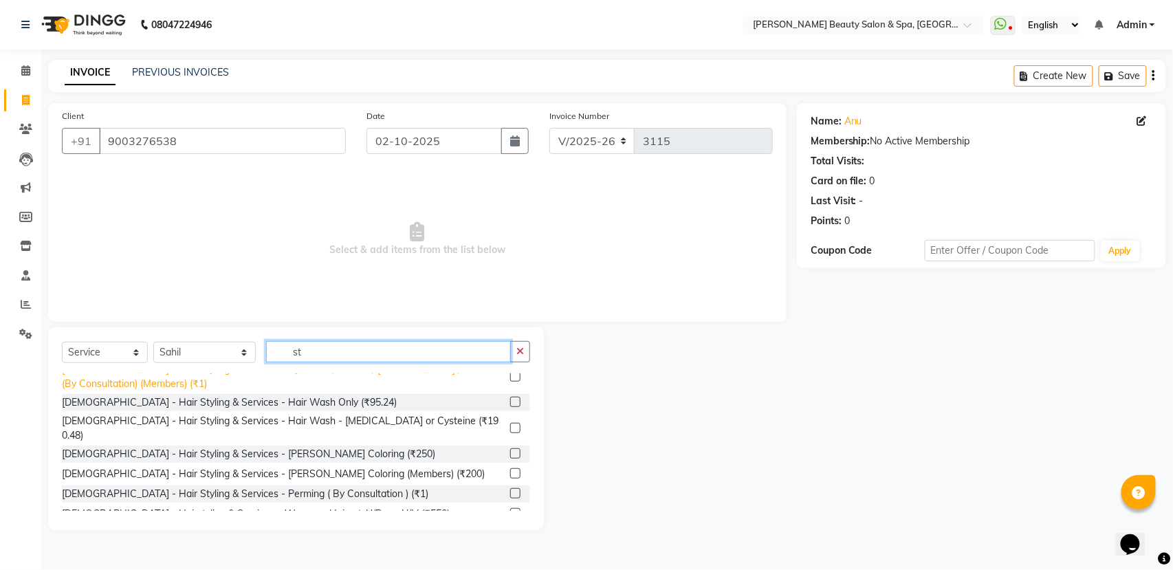
scroll to position [458, 0]
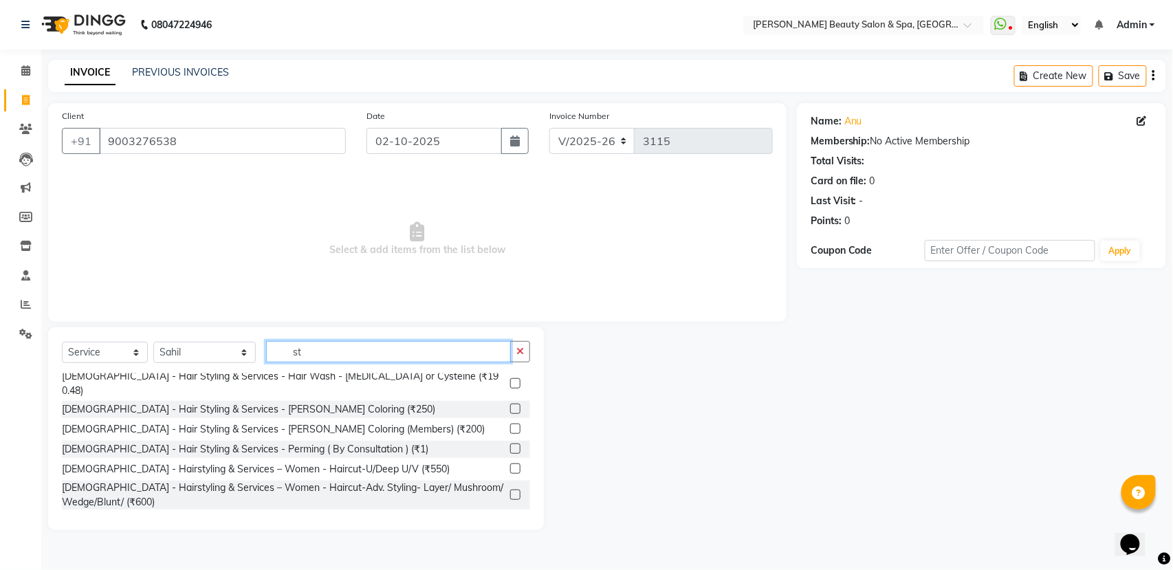
type input "s"
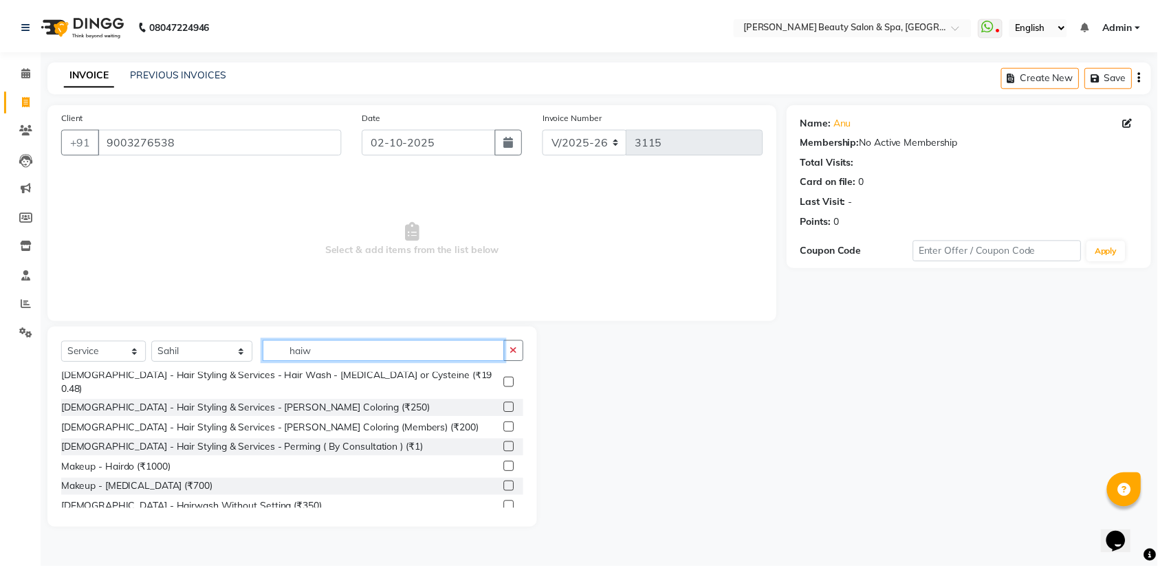
scroll to position [0, 0]
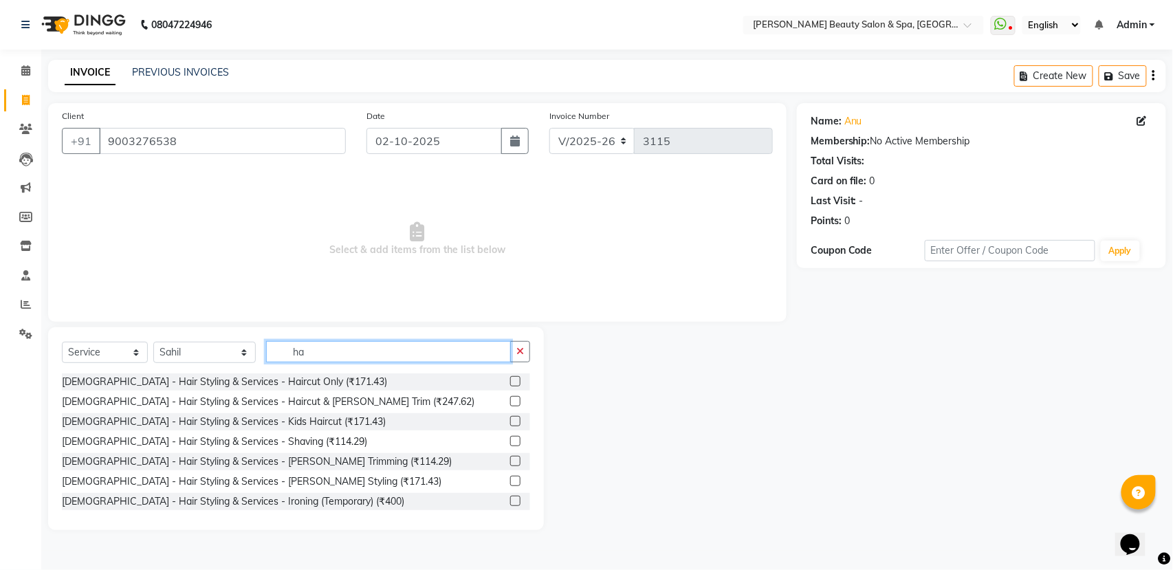
type input "h"
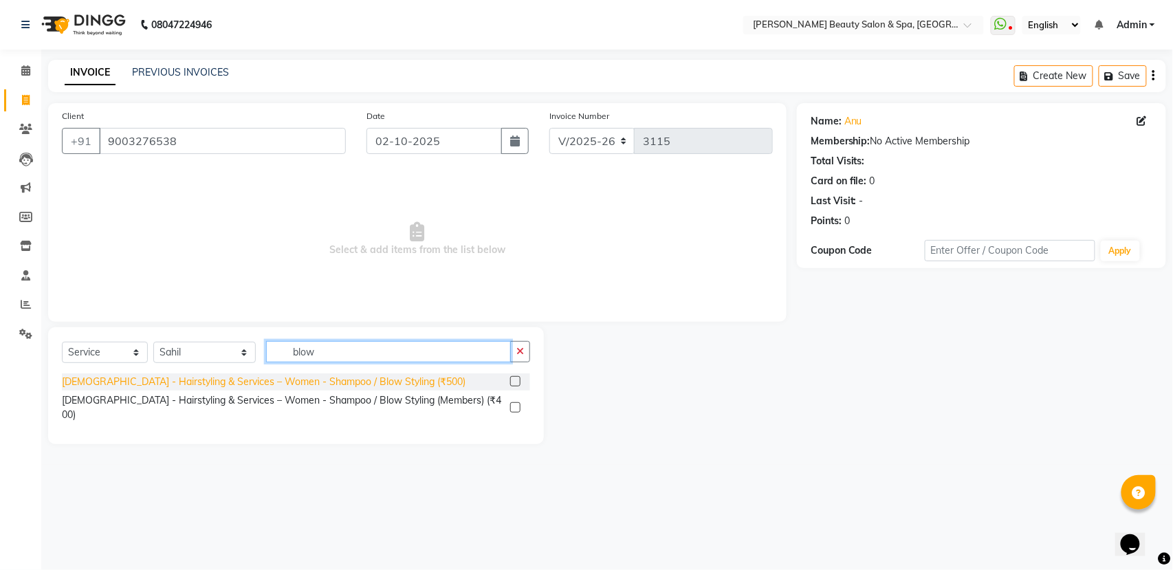
type input "blow"
click at [353, 377] on div "[DEMOGRAPHIC_DATA] - Hairstyling & Services – Women - Shampoo / Blow Styling (₹…" at bounding box center [263, 382] width 403 height 14
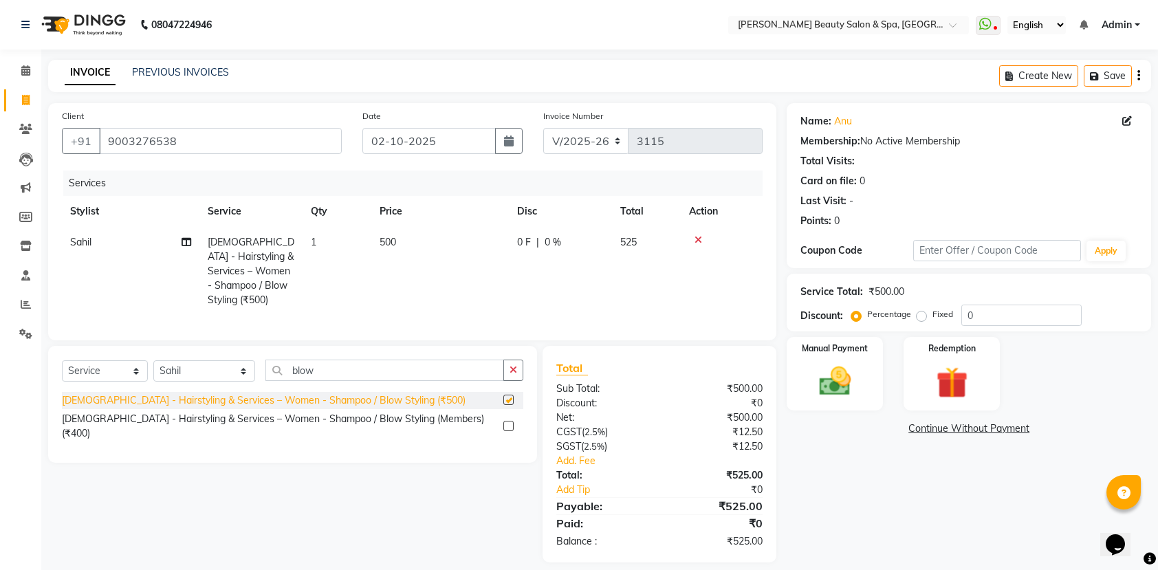
checkbox input "false"
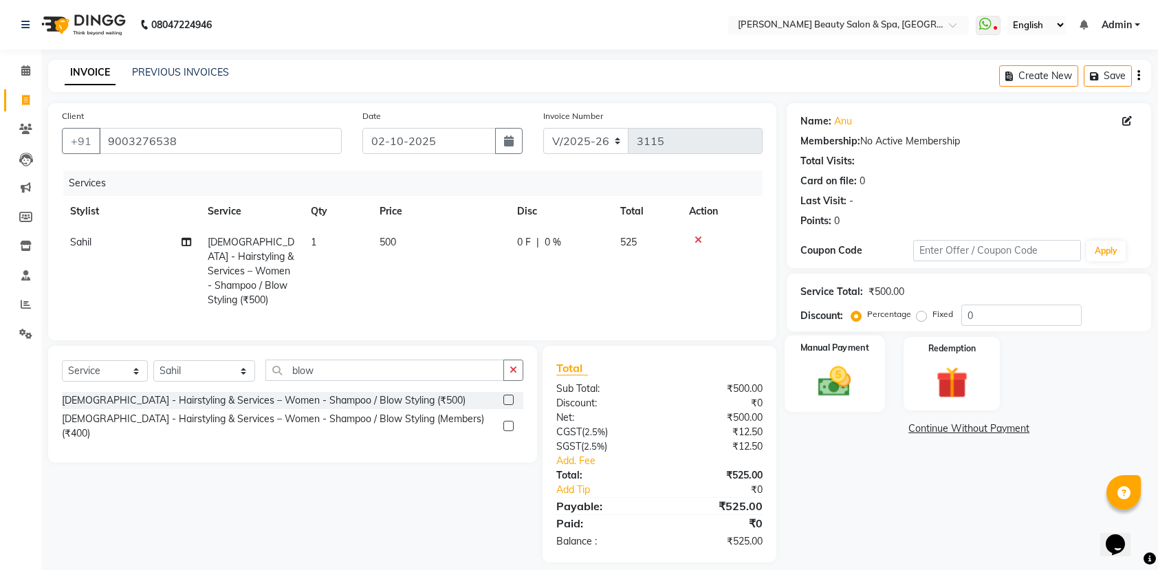
click at [851, 381] on img at bounding box center [835, 381] width 54 height 38
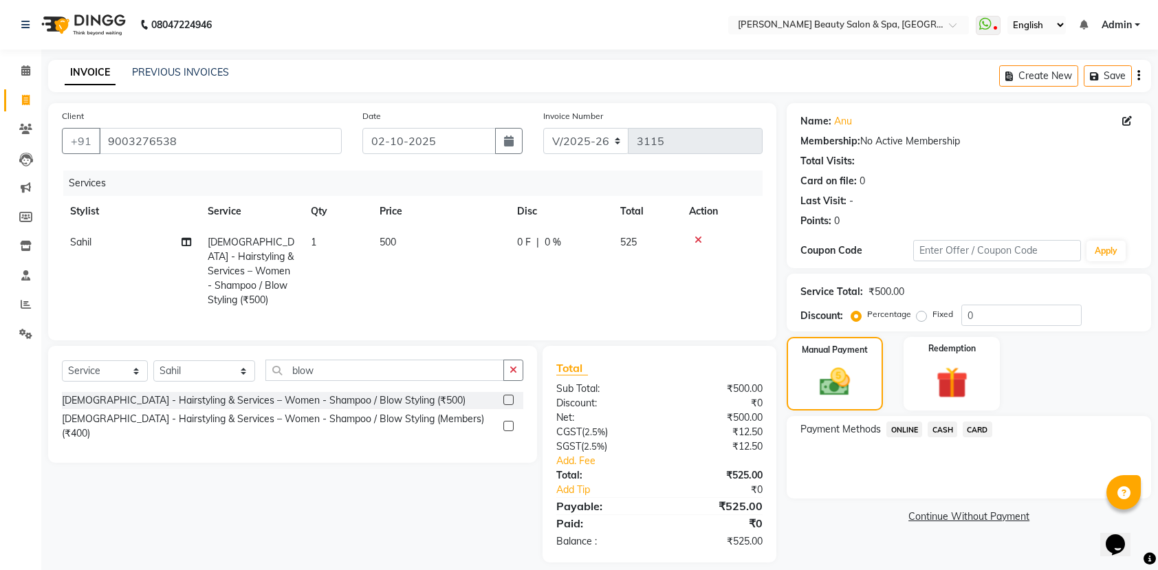
click at [899, 429] on span "ONLINE" at bounding box center [904, 429] width 36 height 16
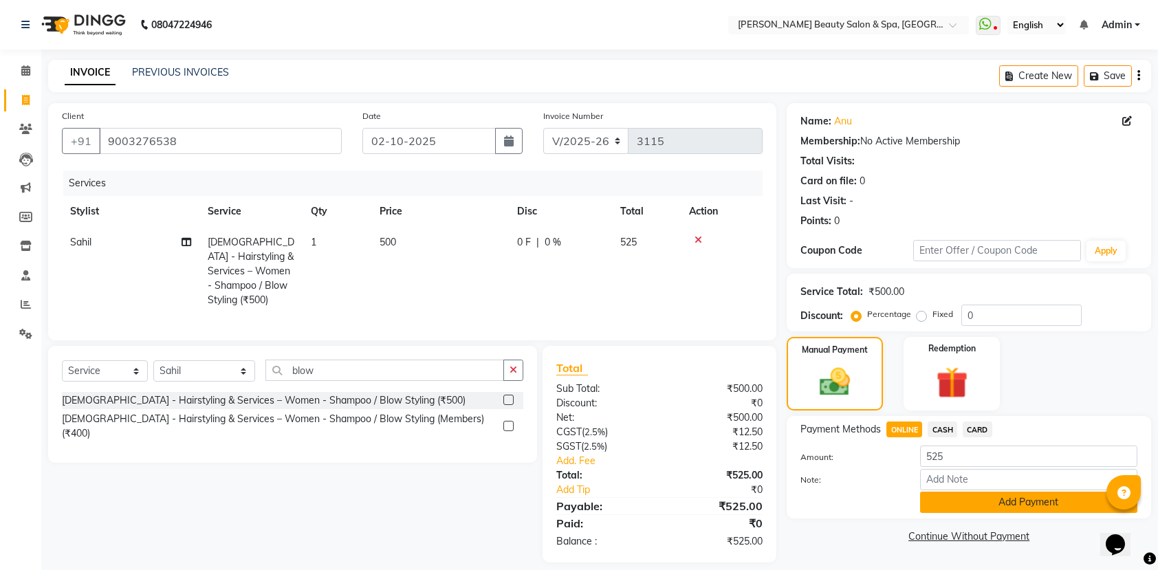
click at [1023, 504] on button "Add Payment" at bounding box center [1028, 501] width 217 height 21
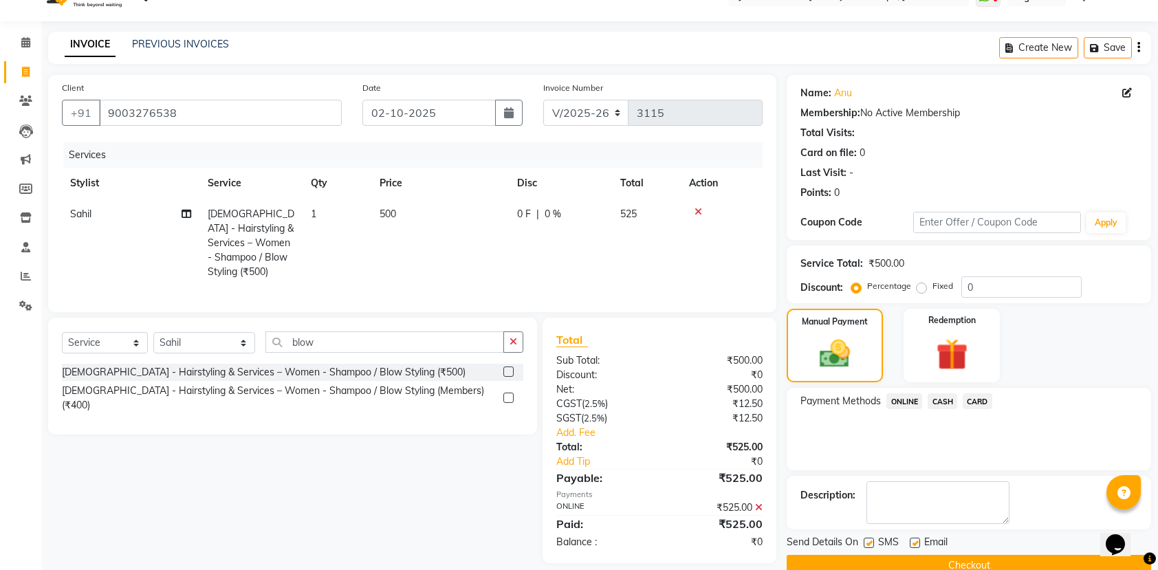
scroll to position [56, 0]
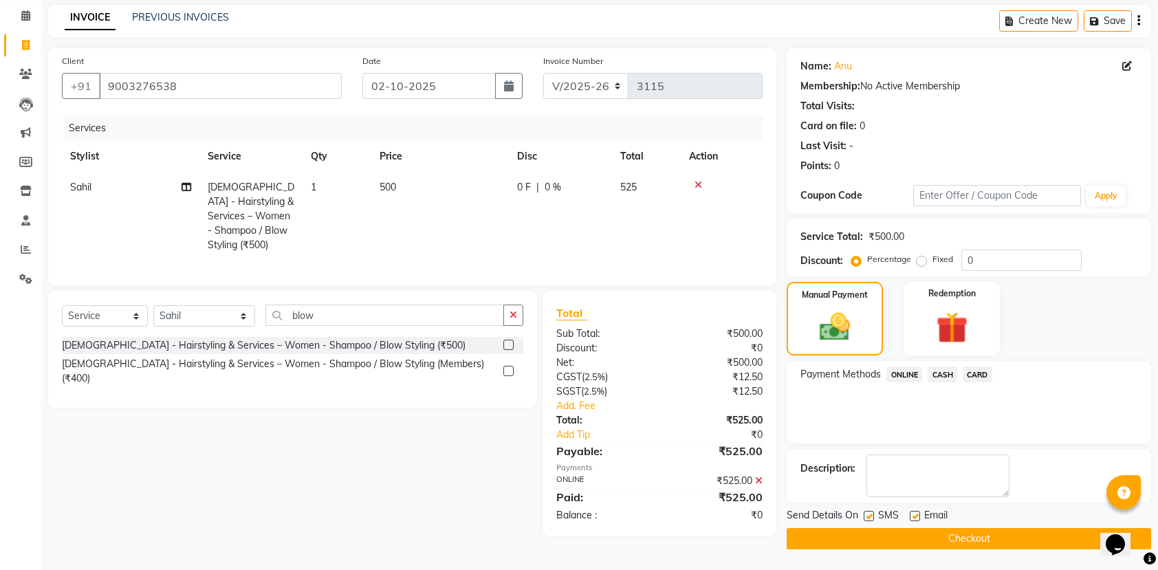
click at [1002, 529] on button "Checkout" at bounding box center [968, 538] width 364 height 21
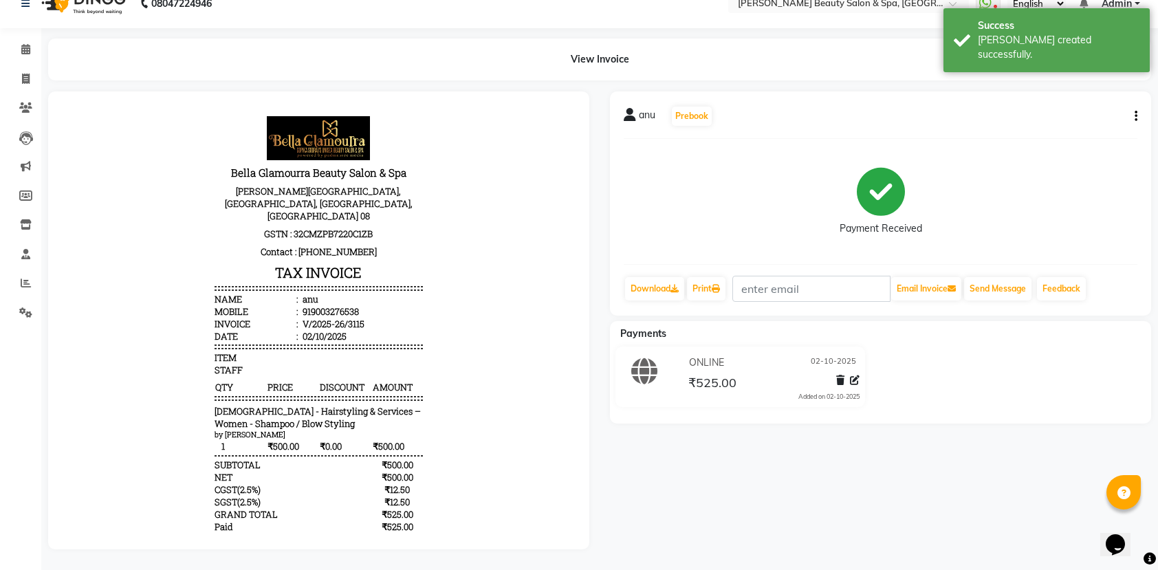
scroll to position [36, 0]
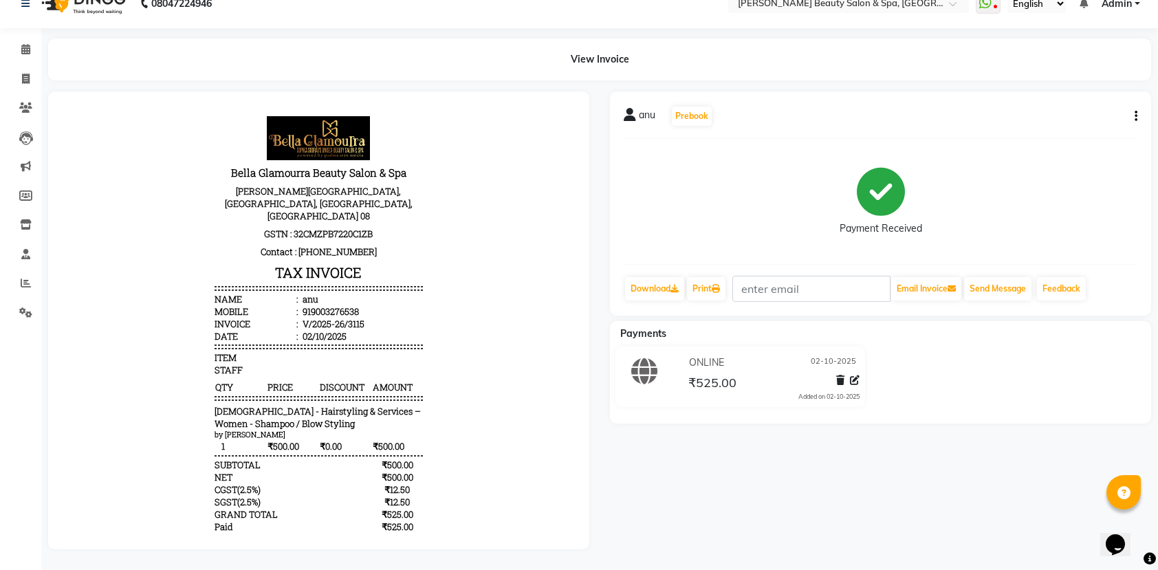
drag, startPoint x: 733, startPoint y: 203, endPoint x: 738, endPoint y: 212, distance: 9.5
click at [738, 201] on div "Payment Received" at bounding box center [879, 201] width 513 height 103
click at [34, 71] on span at bounding box center [26, 79] width 24 height 16
select select "service"
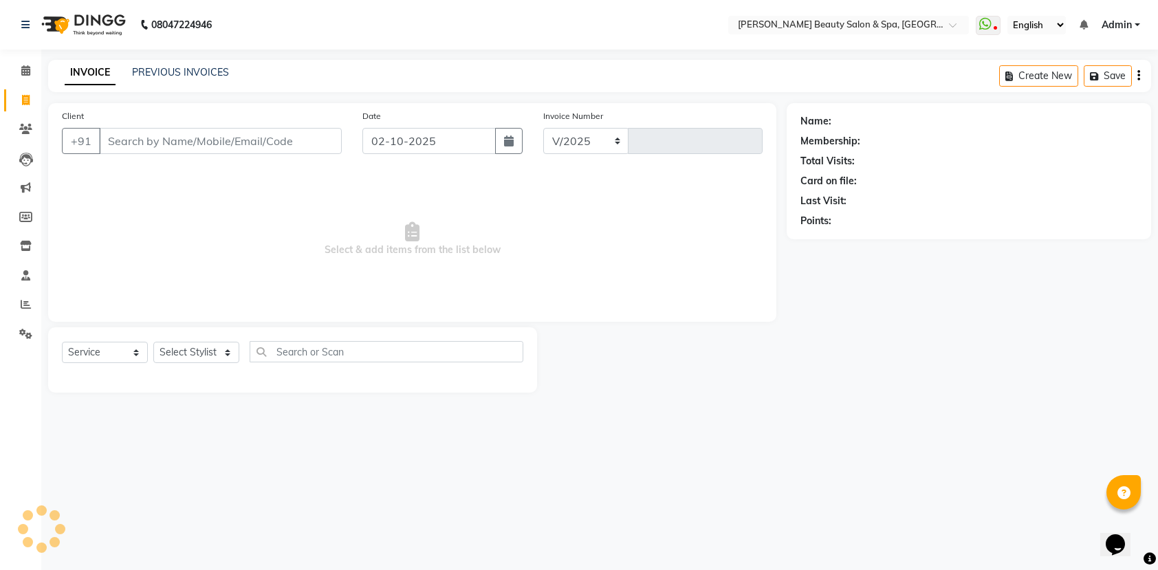
select select "7524"
type input "3116"
